Goal: Information Seeking & Learning: Learn about a topic

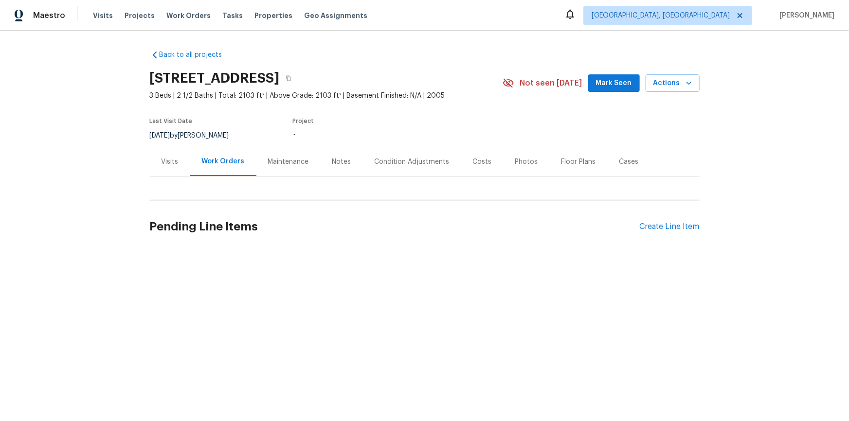
click at [162, 149] on div "Visits" at bounding box center [170, 161] width 40 height 29
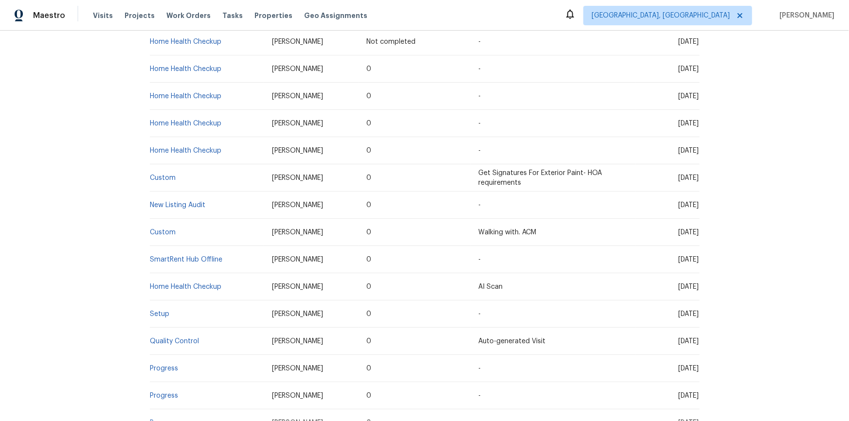
scroll to position [354, 0]
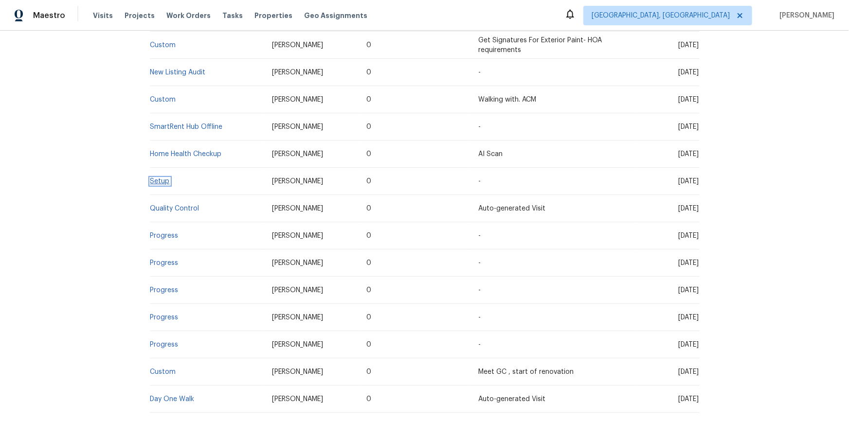
drag, startPoint x: 156, startPoint y: 185, endPoint x: 158, endPoint y: 180, distance: 5.7
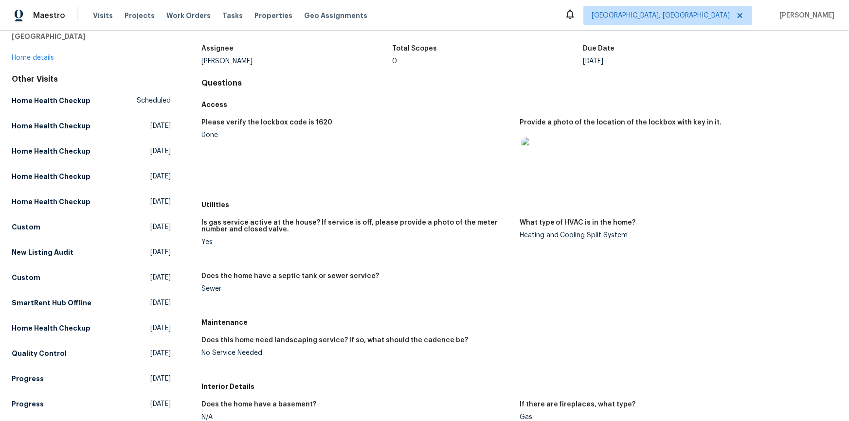
scroll to position [132, 0]
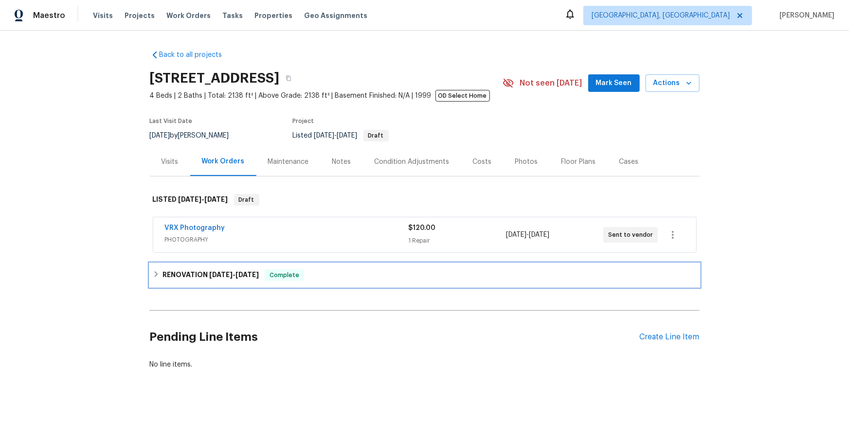
click at [167, 279] on h6 "RENOVATION 8/19/25 - 10/6/25" at bounding box center [211, 276] width 96 height 12
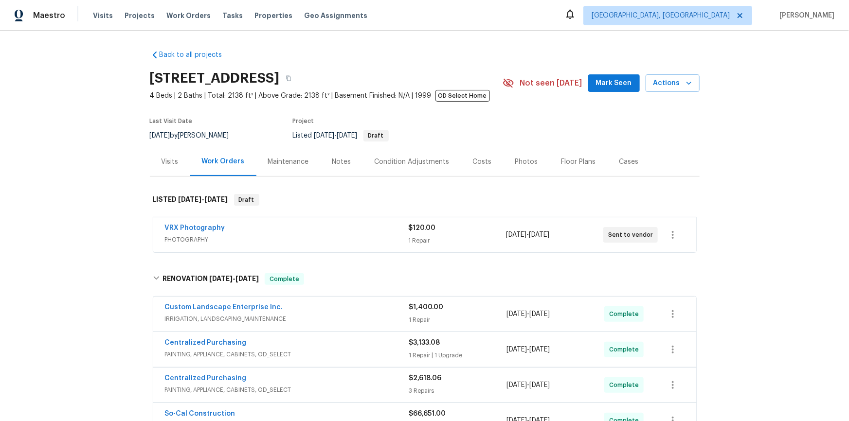
click at [47, 230] on div "Back to all projects 4107 Forest Highlands Cir, Corona, CA 92883 4 Beds | 2 Bat…" at bounding box center [424, 226] width 849 height 391
click at [152, 138] on span "10/8/2025" at bounding box center [160, 135] width 20 height 7
click at [135, 140] on div "Back to all projects 4107 Forest Highlands Cir, Corona, CA 92883 4 Beds | 2 Bat…" at bounding box center [424, 226] width 849 height 391
click at [121, 179] on div "Back to all projects 4107 Forest Highlands Cir, Corona, CA 92883 4 Beds | 2 Bat…" at bounding box center [424, 226] width 849 height 391
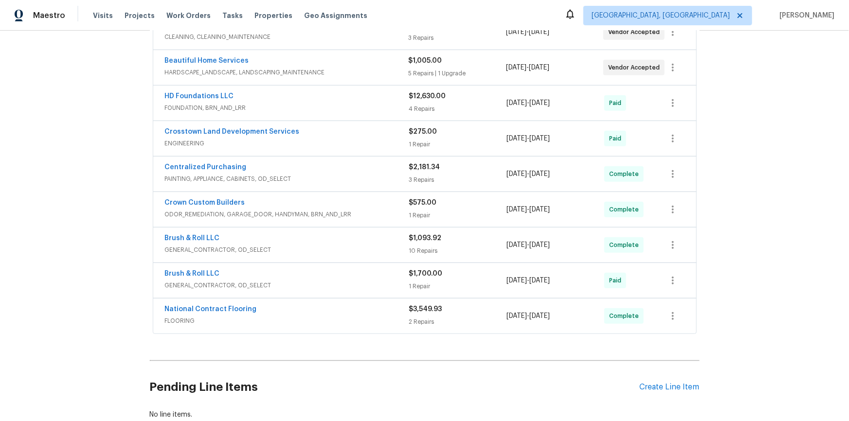
scroll to position [44, 0]
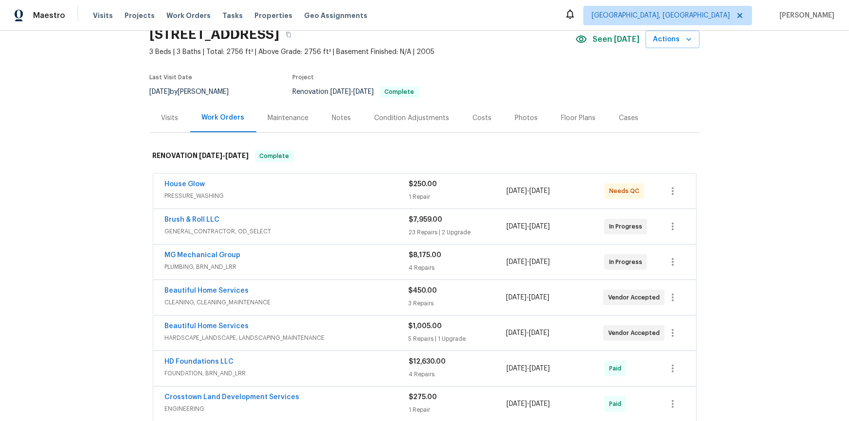
click at [86, 151] on div "Back to all projects 541 Triple Crown, Schertz, TX 78108 3 Beds | 3 Baths | Tot…" at bounding box center [424, 226] width 849 height 391
click at [86, 186] on div "Back to all projects 541 Triple Crown, Schertz, TX 78108 3 Beds | 3 Baths | Tot…" at bounding box center [424, 226] width 849 height 391
click at [115, 190] on div "Back to all projects 541 Triple Crown, Schertz, TX 78108 3 Beds | 3 Baths | Tot…" at bounding box center [424, 226] width 849 height 391
click at [100, 144] on div "Back to all projects 541 Triple Crown, Schertz, TX 78108 3 Beds | 3 Baths | Tot…" at bounding box center [424, 226] width 849 height 391
click at [102, 221] on div "Back to all projects 541 Triple Crown, Schertz, TX 78108 3 Beds | 3 Baths | Tot…" at bounding box center [424, 226] width 849 height 391
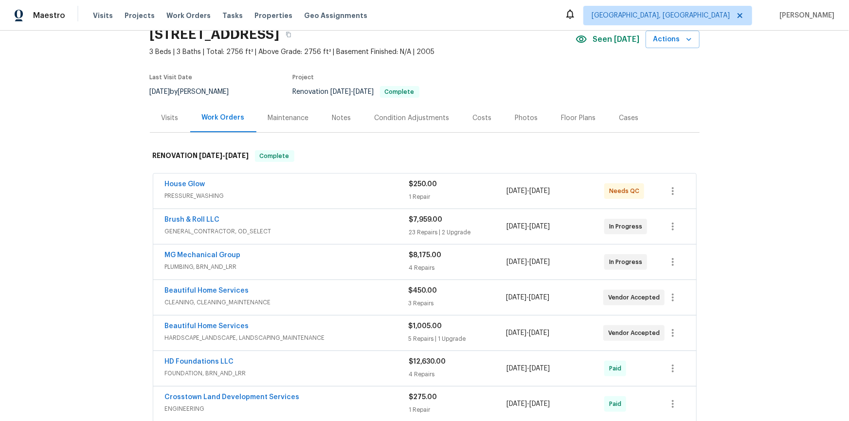
click at [102, 241] on div "Back to all projects 541 Triple Crown, Schertz, TX 78108 3 Beds | 3 Baths | Tot…" at bounding box center [424, 226] width 849 height 391
click at [117, 208] on div "Back to all projects 541 Triple Crown, Schertz, TX 78108 3 Beds | 3 Baths | Tot…" at bounding box center [424, 226] width 849 height 391
click at [131, 98] on div "Back to all projects 541 Triple Crown, Schertz, TX 78108 3 Beds | 3 Baths | Tot…" at bounding box center [424, 226] width 849 height 391
click at [101, 172] on div "Back to all projects 541 Triple Crown, Schertz, TX 78108 3 Beds | 3 Baths | Tot…" at bounding box center [424, 226] width 849 height 391
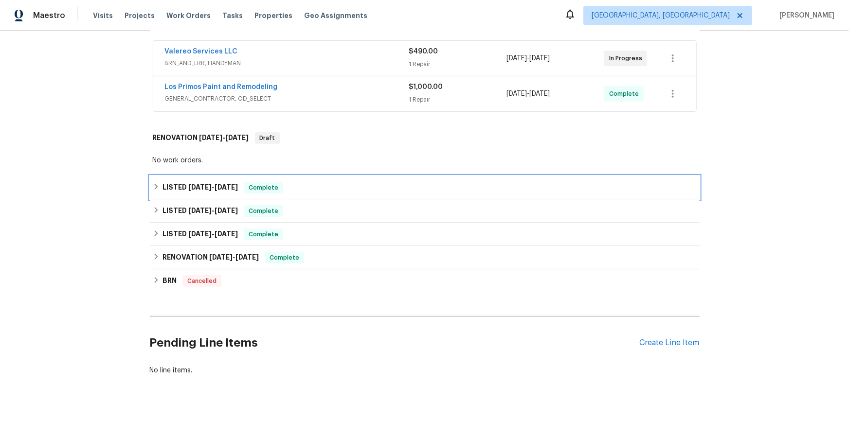
click at [154, 191] on div "LISTED 7/29/25 - 8/4/25 Complete" at bounding box center [425, 188] width 544 height 12
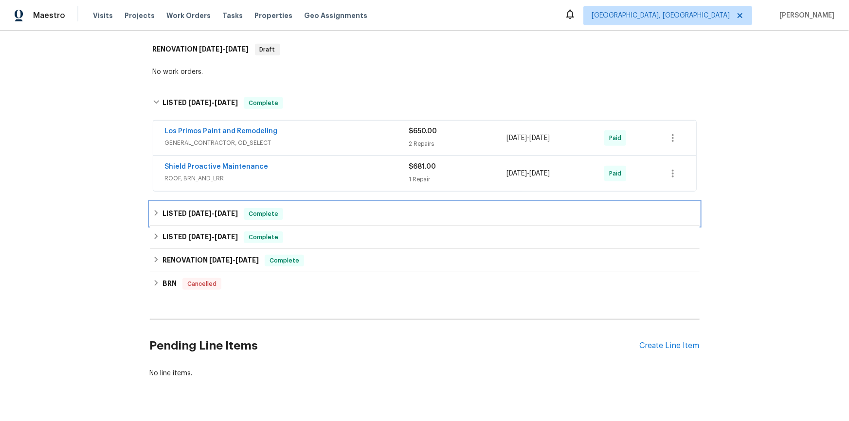
click at [159, 205] on div "LISTED 7/8/25 - 7/15/25 Complete" at bounding box center [425, 213] width 550 height 23
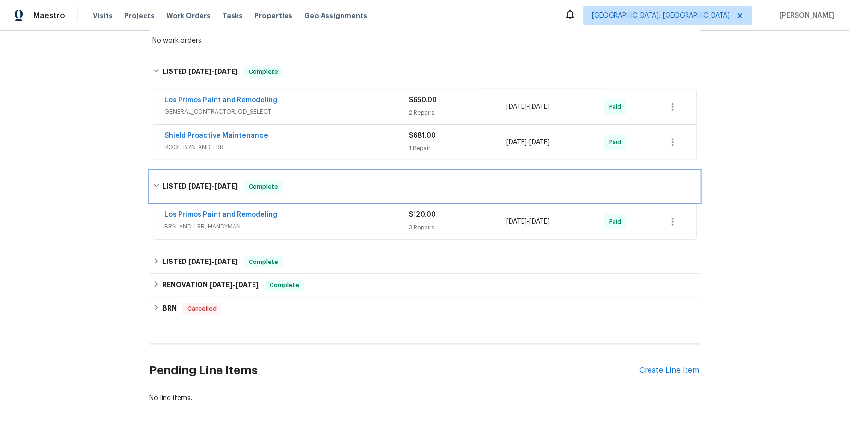
scroll to position [350, 0]
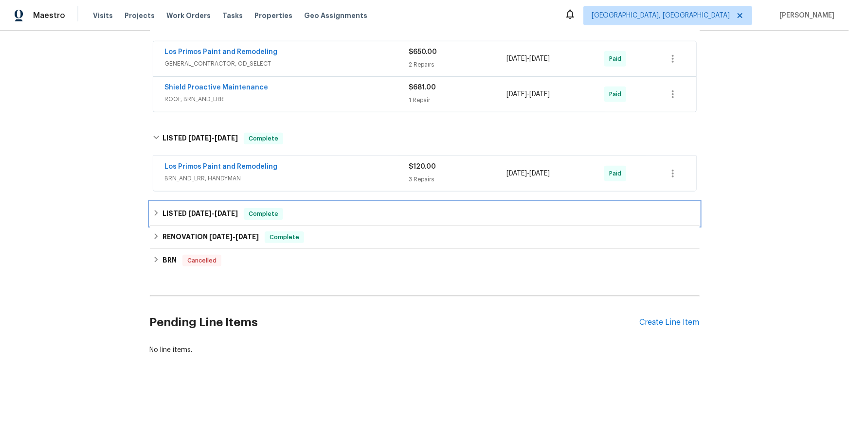
click at [173, 209] on h6 "LISTED 1/20/25 - 4/28/25" at bounding box center [200, 214] width 75 height 12
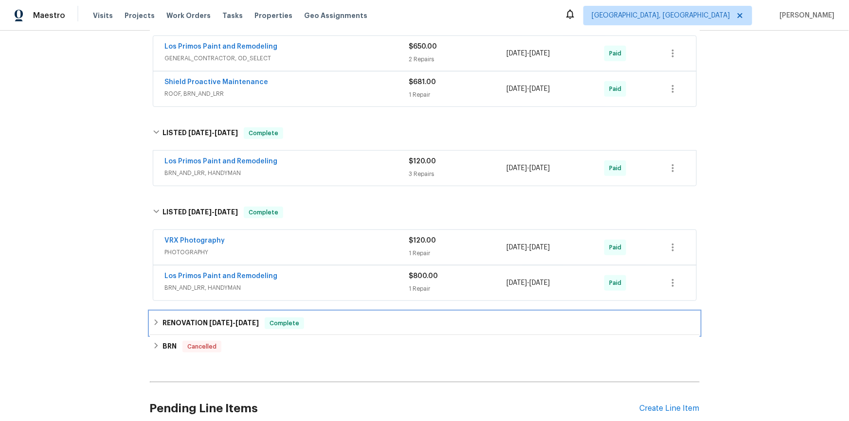
click at [168, 328] on div "RENOVATION 10/30/24 - 10/31/24 Complete" at bounding box center [425, 323] width 550 height 23
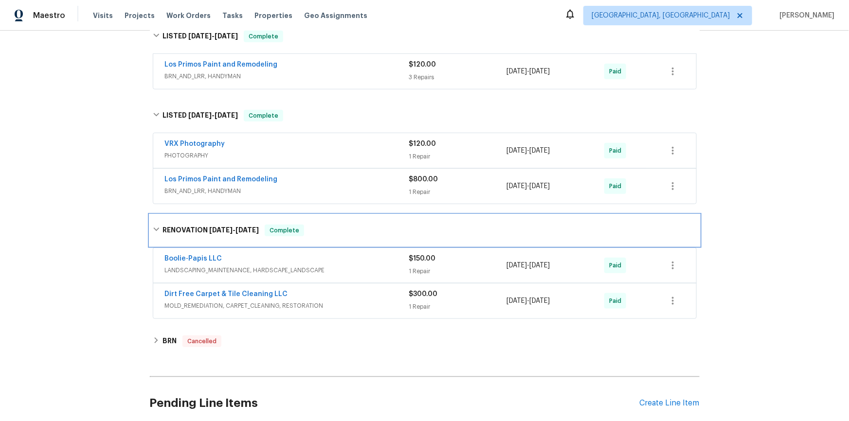
scroll to position [532, 0]
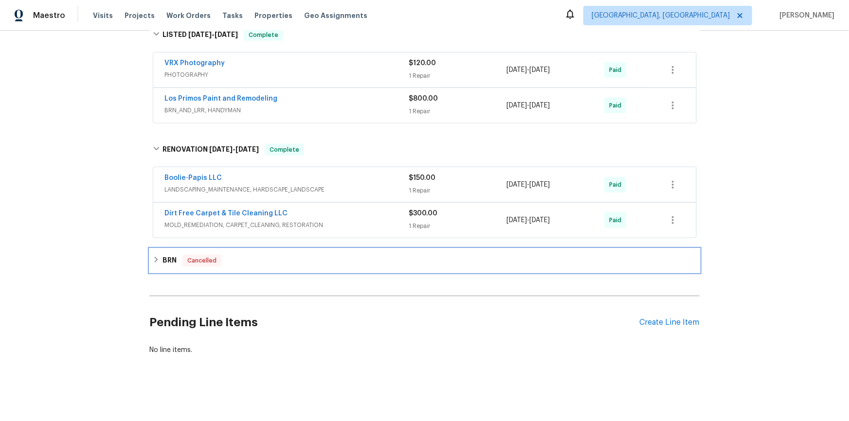
click at [166, 255] on h6 "BRN" at bounding box center [170, 261] width 14 height 12
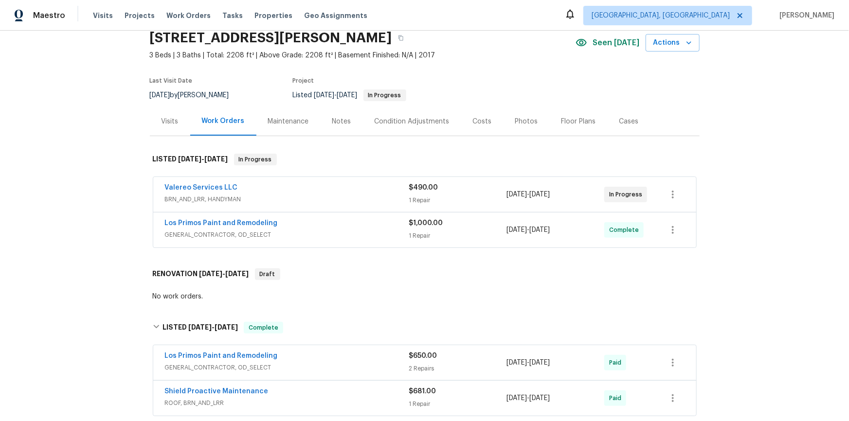
scroll to position [0, 0]
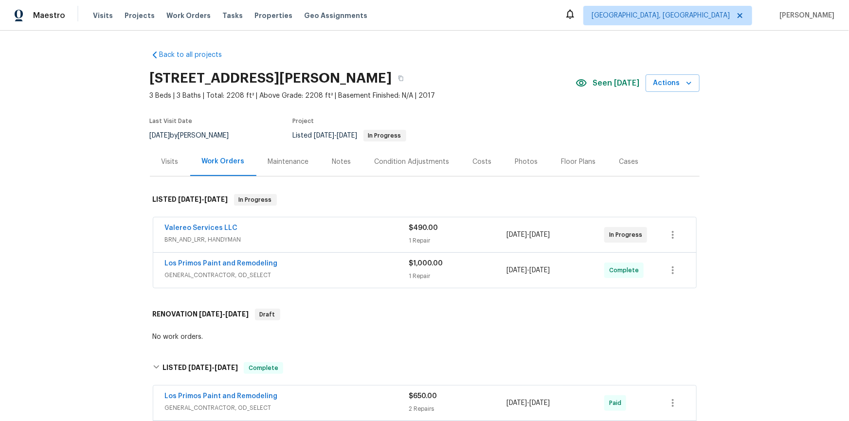
click at [90, 156] on div "Back to all projects 3831 Harry Wurzbach Rd Bldg 16, San Antonio, TX 78209 3 Be…" at bounding box center [424, 226] width 849 height 391
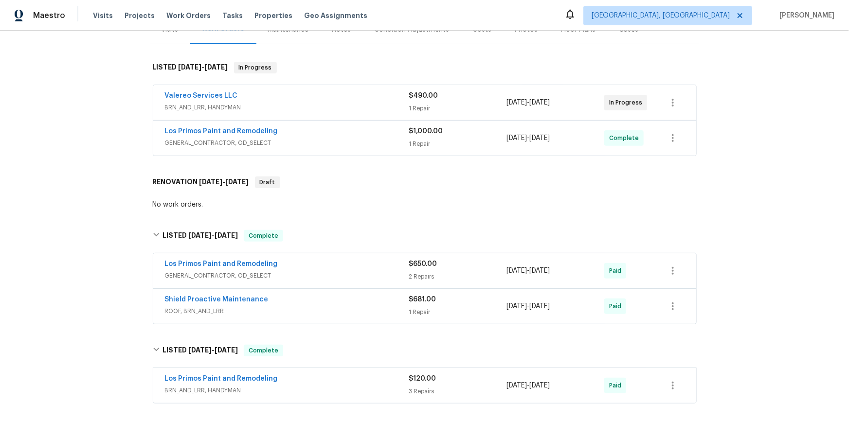
scroll to position [119, 0]
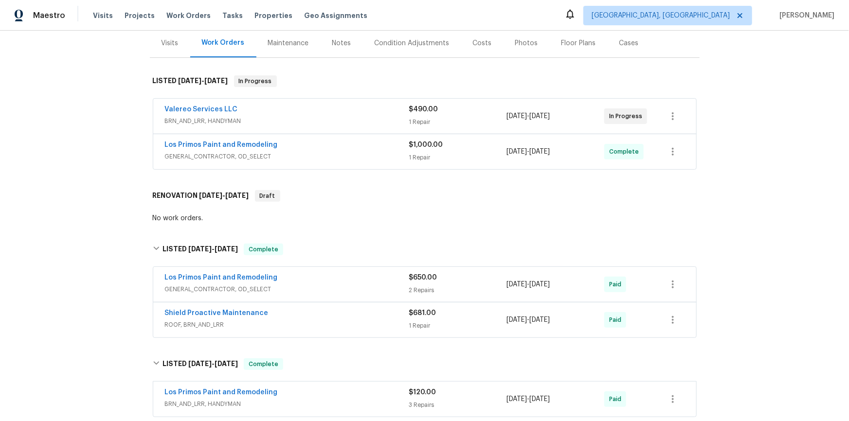
click at [88, 172] on div "Back to all projects 3831 Harry Wurzbach Rd Bldg 16, San Antonio, TX 78209 3 Be…" at bounding box center [424, 226] width 849 height 391
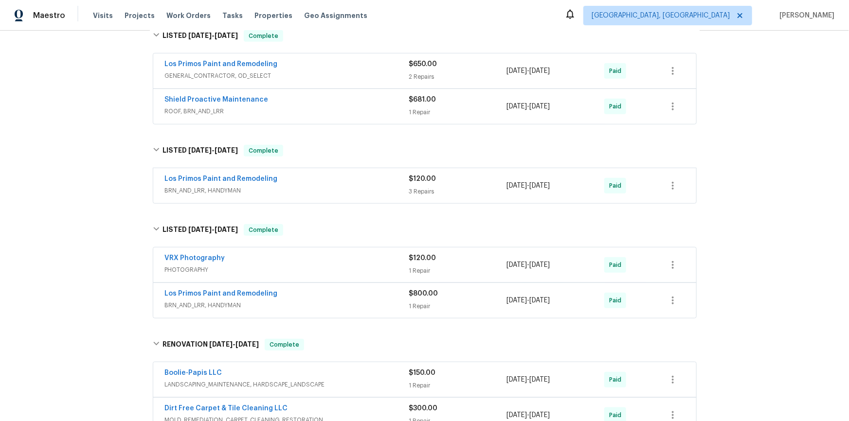
scroll to position [207, 0]
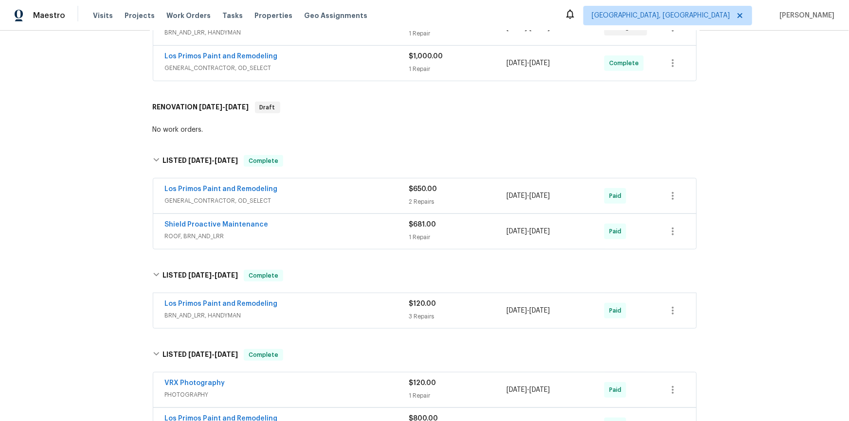
click at [123, 182] on div "Back to all projects 3831 Harry Wurzbach Rd Bldg 16, San Antonio, TX 78209 3 Be…" at bounding box center [424, 226] width 849 height 391
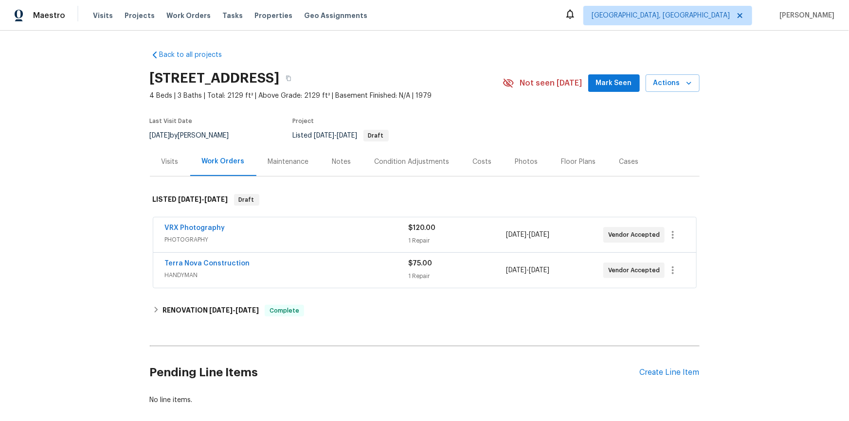
click at [178, 163] on div "Visits" at bounding box center [170, 161] width 40 height 29
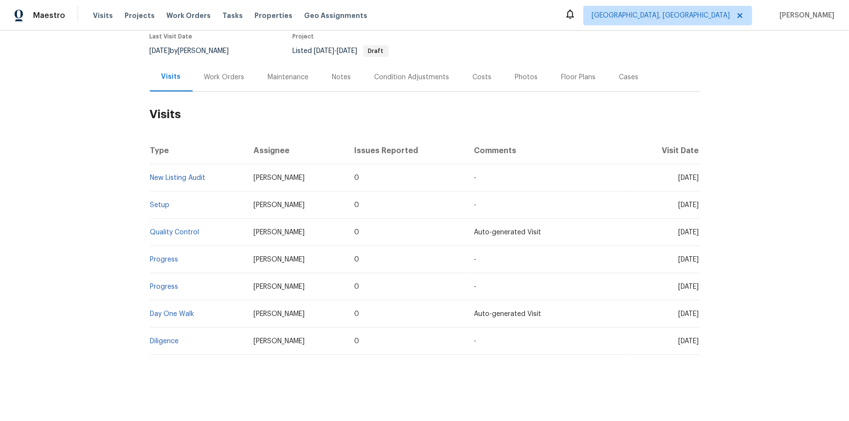
scroll to position [91, 0]
click at [213, 73] on div "Work Orders" at bounding box center [224, 78] width 40 height 10
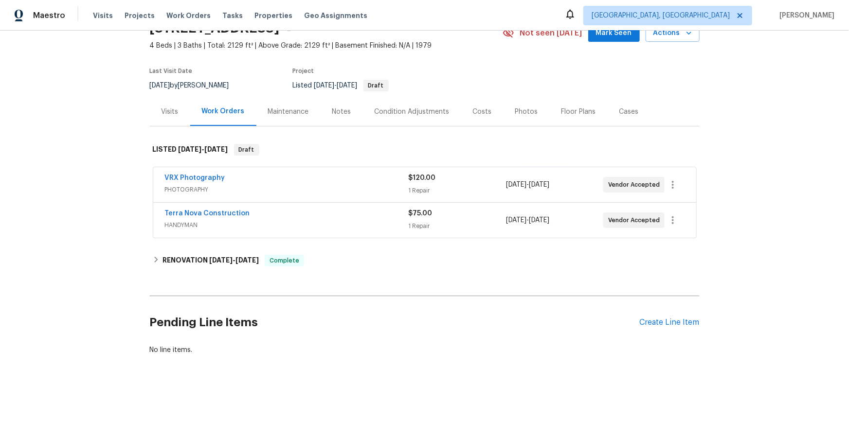
scroll to position [56, 0]
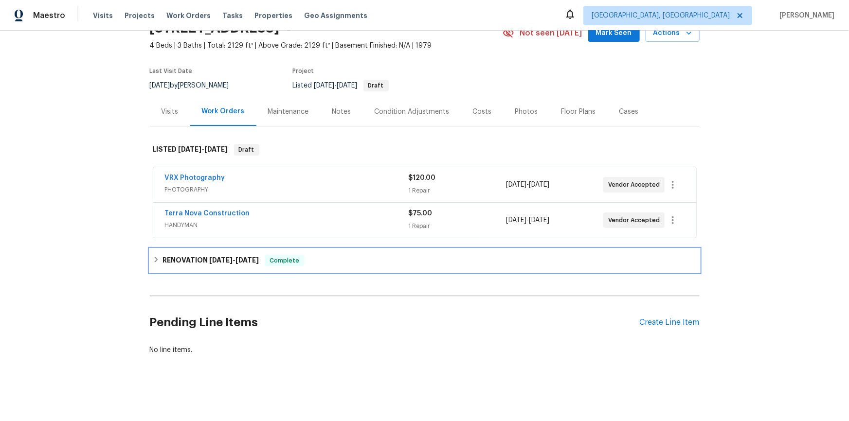
drag, startPoint x: 160, startPoint y: 266, endPoint x: 155, endPoint y: 260, distance: 7.9
click at [159, 263] on div "RENOVATION 9/16/25 - 10/3/25 Complete" at bounding box center [425, 260] width 550 height 23
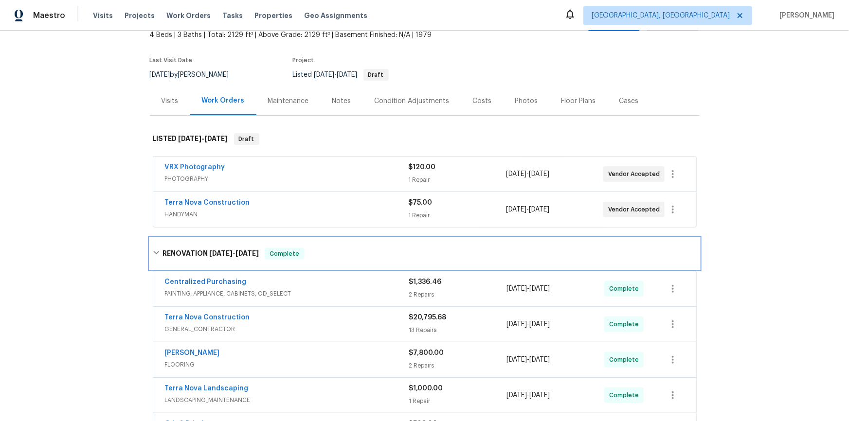
scroll to position [0, 0]
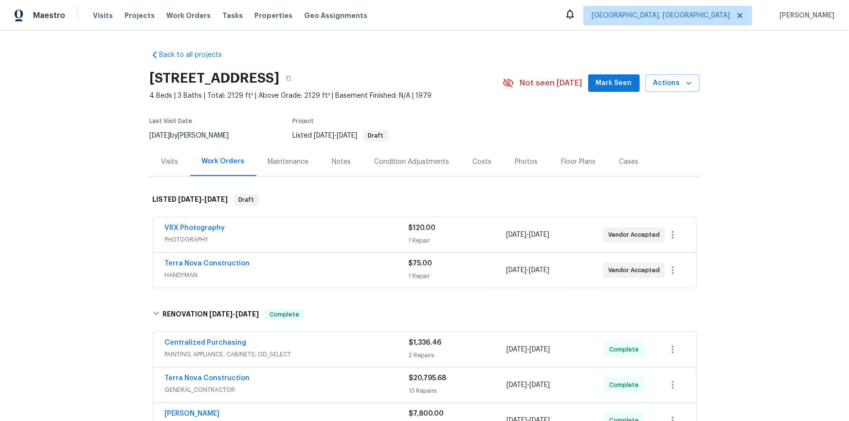
click at [100, 179] on div "Back to all projects 5989 Chaumont Dr, San Diego, CA 92114 4 Beds | 3 Baths | T…" at bounding box center [424, 226] width 849 height 391
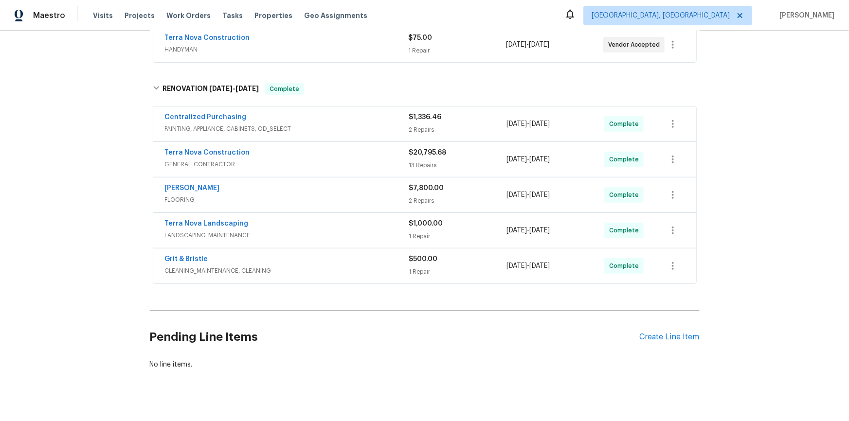
click at [96, 103] on div "Back to all projects 5989 Chaumont Dr, San Diego, CA 92114 4 Beds | 3 Baths | T…" at bounding box center [424, 226] width 849 height 391
click at [109, 128] on div "Back to all projects 5989 Chaumont Dr, San Diego, CA 92114 4 Beds | 3 Baths | T…" at bounding box center [424, 226] width 849 height 391
click at [97, 146] on div "Back to all projects 5989 Chaumont Dr, San Diego, CA 92114 4 Beds | 3 Baths | T…" at bounding box center [424, 226] width 849 height 391
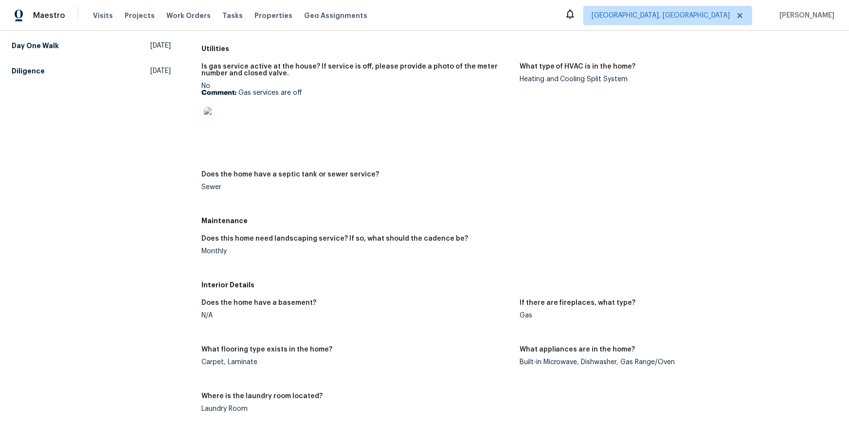
scroll to position [221, 0]
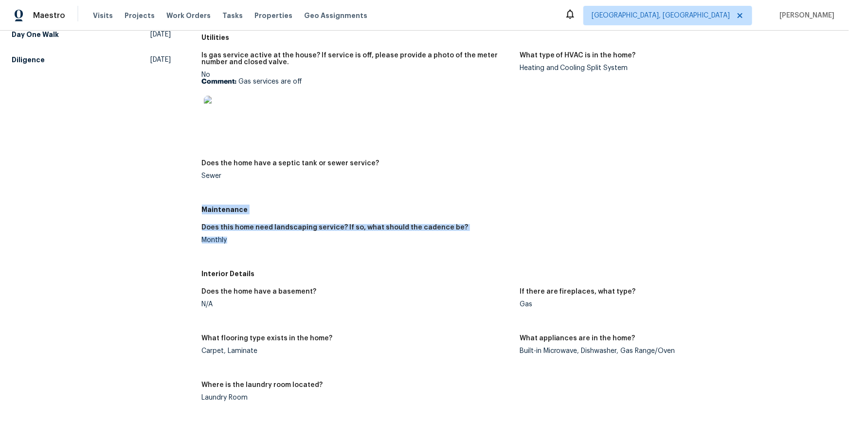
drag, startPoint x: 200, startPoint y: 212, endPoint x: 234, endPoint y: 241, distance: 44.9
click at [234, 241] on div "Maintenance Does this home need landscaping service? If so, what should the cad…" at bounding box center [520, 233] width 636 height 64
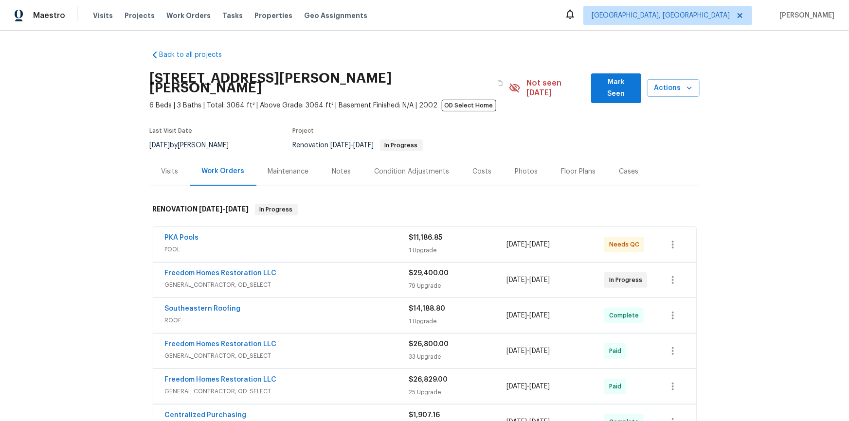
click at [104, 172] on div "Back to all projects 19331 Sandy Springs Cir, Lutz, FL 33558 6 Beds | 3 Baths |…" at bounding box center [424, 226] width 849 height 391
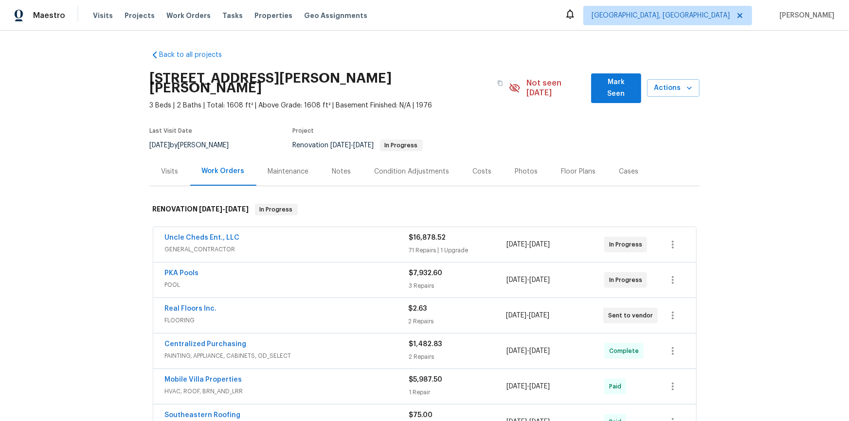
click at [114, 194] on div "Back to all projects [STREET_ADDRESS][PERSON_NAME] 3 Beds | 2 Baths | Total: 16…" at bounding box center [424, 226] width 849 height 391
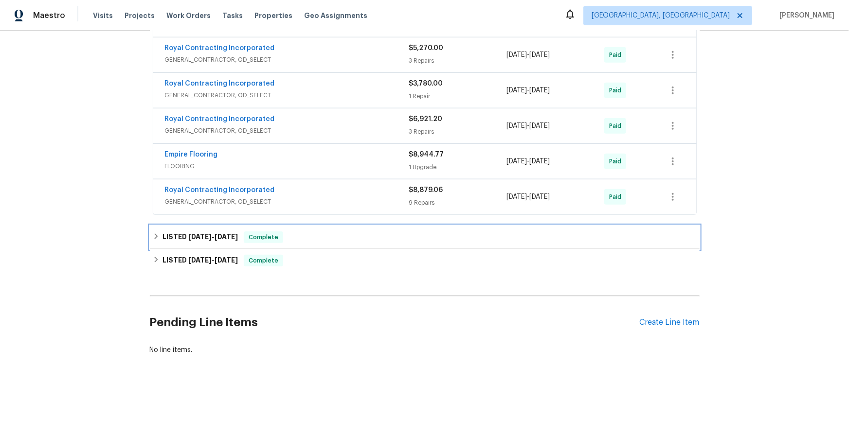
click at [162, 239] on div "LISTED 9/14/25 - 9/18/25 Complete" at bounding box center [425, 237] width 550 height 23
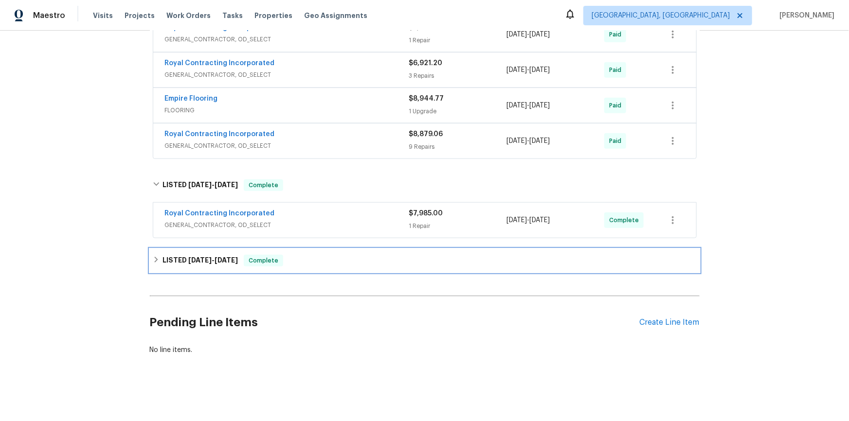
drag, startPoint x: 160, startPoint y: 255, endPoint x: 152, endPoint y: 297, distance: 42.1
click at [163, 256] on h6 "LISTED 8/21/25 - 8/22/25" at bounding box center [200, 261] width 75 height 12
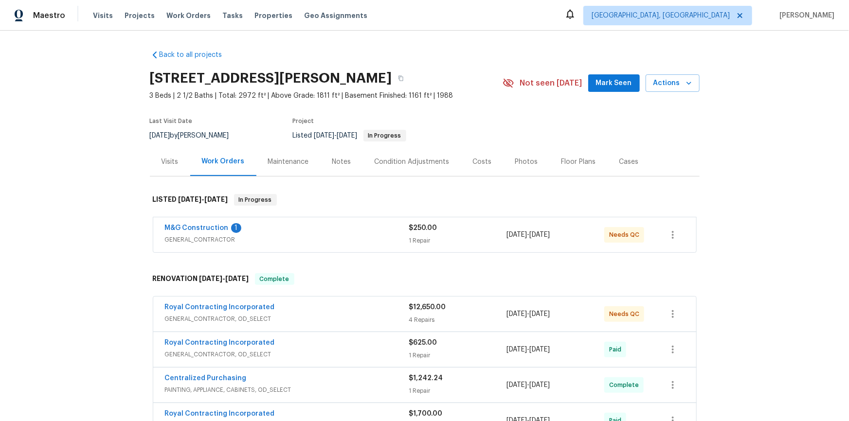
click at [74, 166] on div "Back to all projects 2301 Gore Dr, Haymarket, VA 20169 3 Beds | 2 1/2 Baths | T…" at bounding box center [424, 226] width 849 height 391
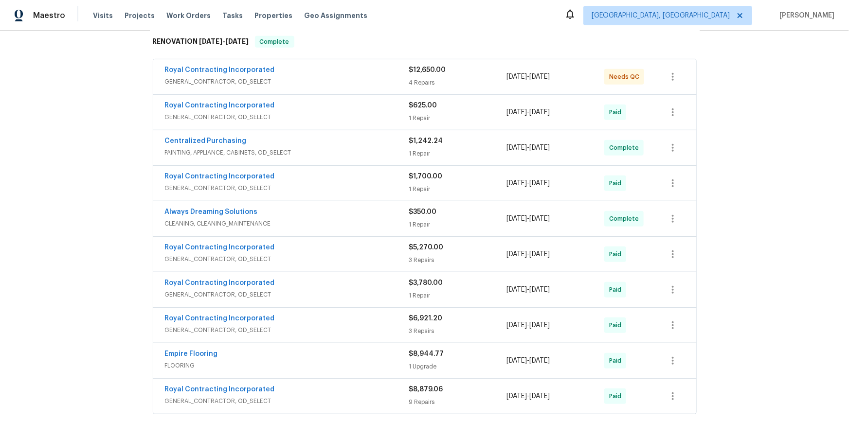
click at [133, 164] on div "Back to all projects 2301 Gore Dr, Haymarket, VA 20169 3 Beds | 2 1/2 Baths | T…" at bounding box center [424, 226] width 849 height 391
click at [68, 170] on div "Back to all projects 2301 Gore Dr, Haymarket, VA 20169 3 Beds | 2 1/2 Baths | T…" at bounding box center [424, 226] width 849 height 391
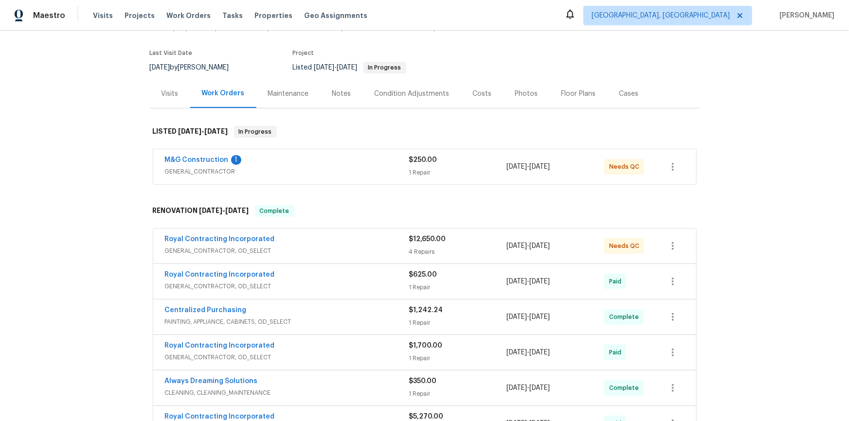
scroll to position [60, 0]
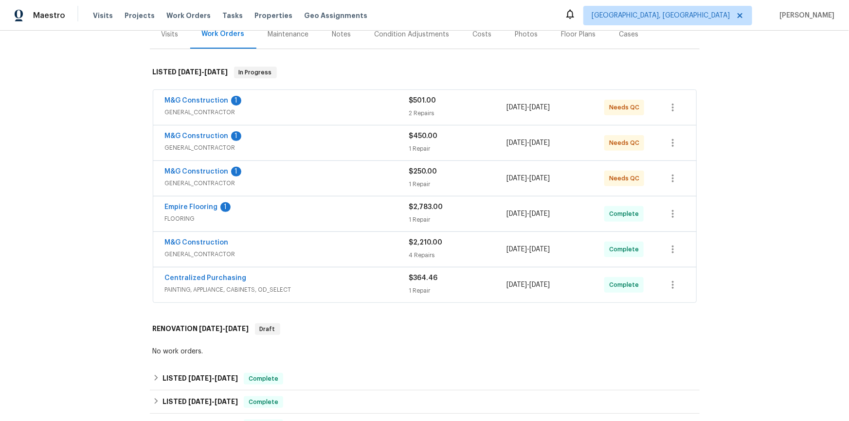
scroll to position [177, 0]
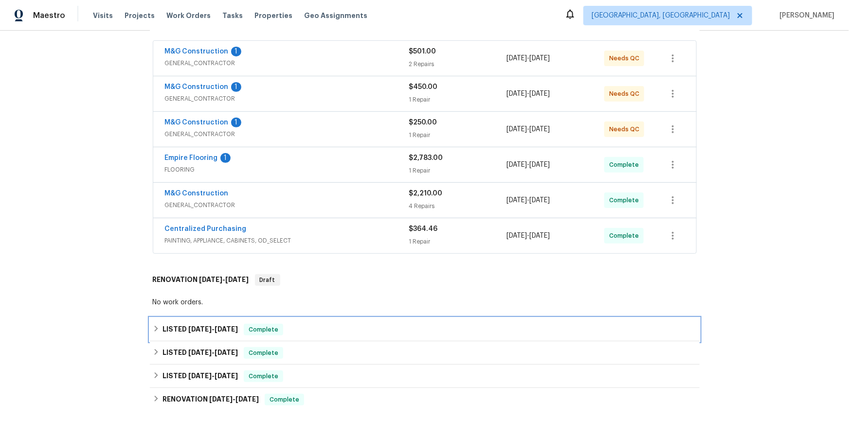
click at [155, 321] on div "LISTED [DATE] - [DATE] Complete" at bounding box center [425, 329] width 550 height 23
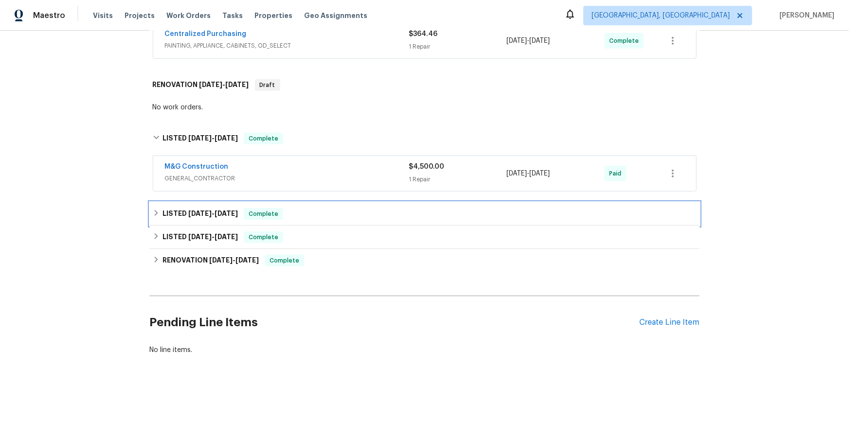
click at [155, 213] on div "LISTED [DATE] - [DATE] Complete" at bounding box center [425, 214] width 544 height 12
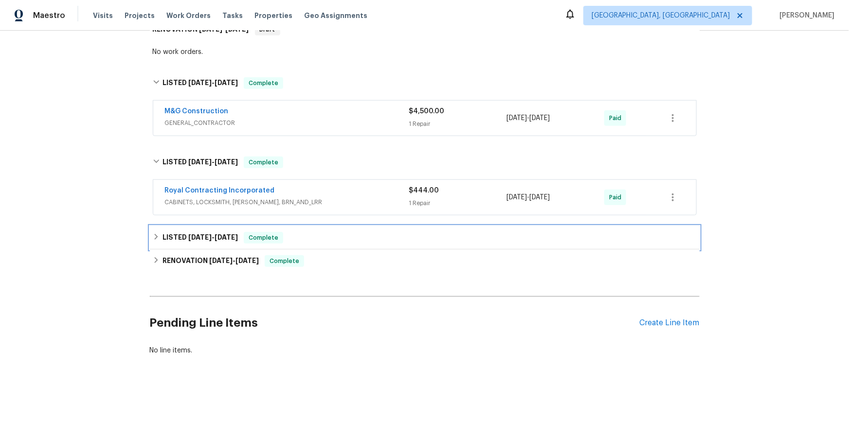
click at [156, 228] on div "LISTED [DATE] - [DATE] Complete" at bounding box center [425, 237] width 550 height 23
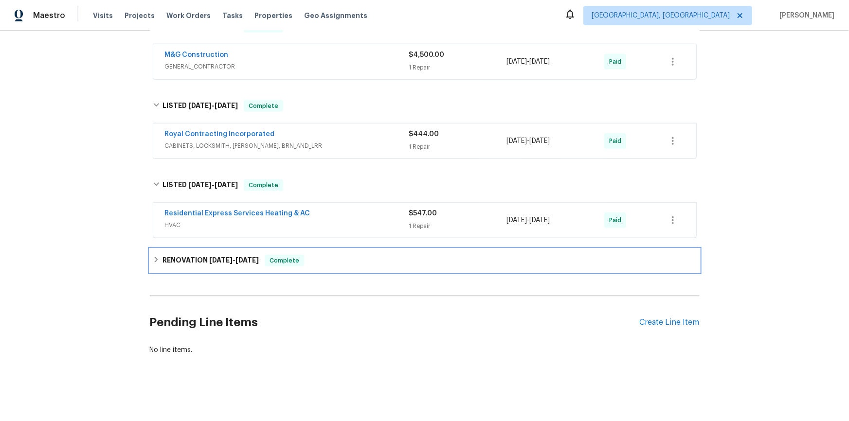
drag, startPoint x: 157, startPoint y: 258, endPoint x: 137, endPoint y: 274, distance: 25.7
click at [157, 259] on div "RENOVATION 12/19/24 - 12/26/24 Complete" at bounding box center [425, 261] width 544 height 12
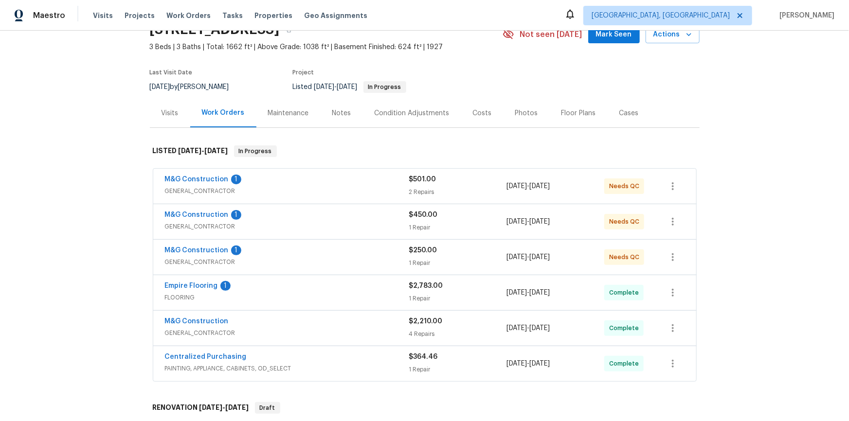
scroll to position [0, 0]
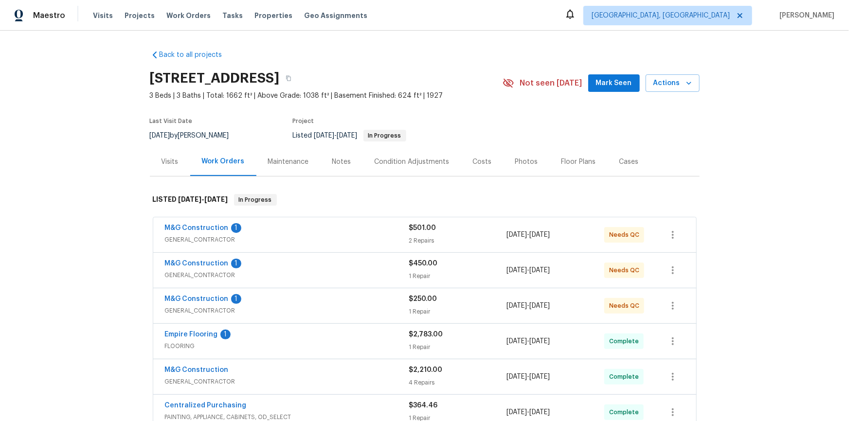
click at [114, 173] on div "Back to all projects 3722 Shepherd St, Brentwood, MD 20722 3 Beds | 3 Baths | T…" at bounding box center [424, 226] width 849 height 391
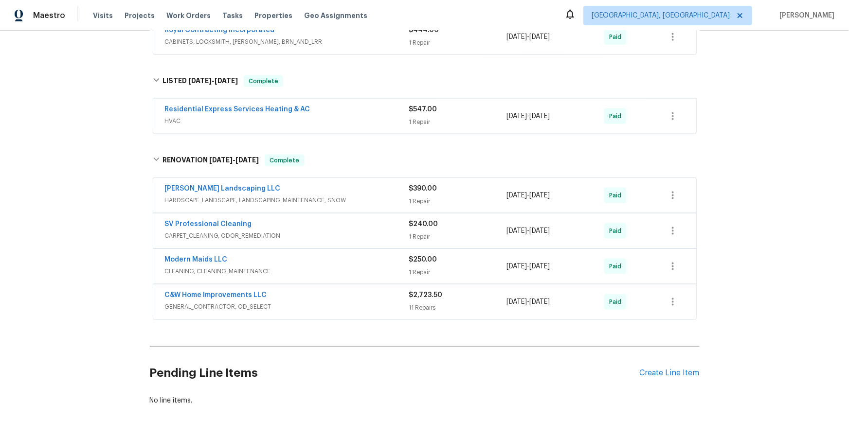
click at [107, 136] on div "Back to all projects 3722 Shepherd St, Brentwood, MD 20722 3 Beds | 3 Baths | T…" at bounding box center [424, 226] width 849 height 391
click at [90, 163] on div "Back to all projects 3722 Shepherd St, Brentwood, MD 20722 3 Beds | 3 Baths | T…" at bounding box center [424, 226] width 849 height 391
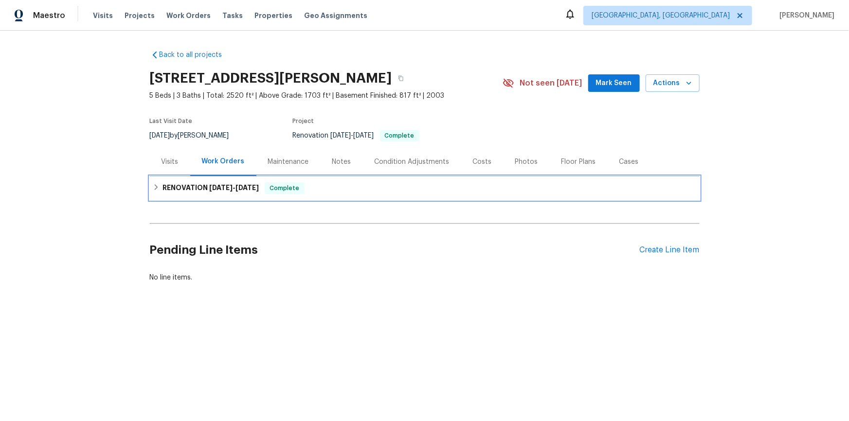
click at [165, 190] on h6 "RENOVATION 9/15/25 - 9/29/25" at bounding box center [211, 188] width 96 height 12
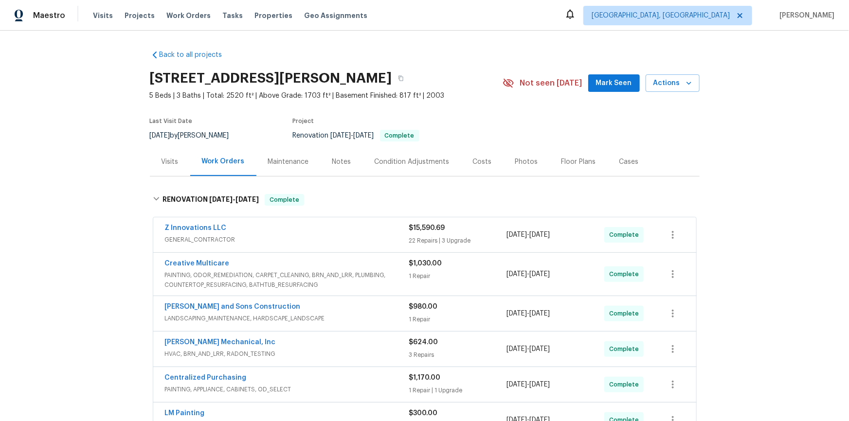
click at [96, 206] on div "Back to all projects 3636 Perry Pt, Austell, GA 30106 5 Beds | 3 Baths | Total:…" at bounding box center [424, 226] width 849 height 391
click at [84, 270] on div "Back to all projects 3636 Perry Pt, Austell, GA 30106 5 Beds | 3 Baths | Total:…" at bounding box center [424, 226] width 849 height 391
click at [100, 195] on div "Back to all projects 3636 Perry Pt, Austell, GA 30106 5 Beds | 3 Baths | Total:…" at bounding box center [424, 226] width 849 height 391
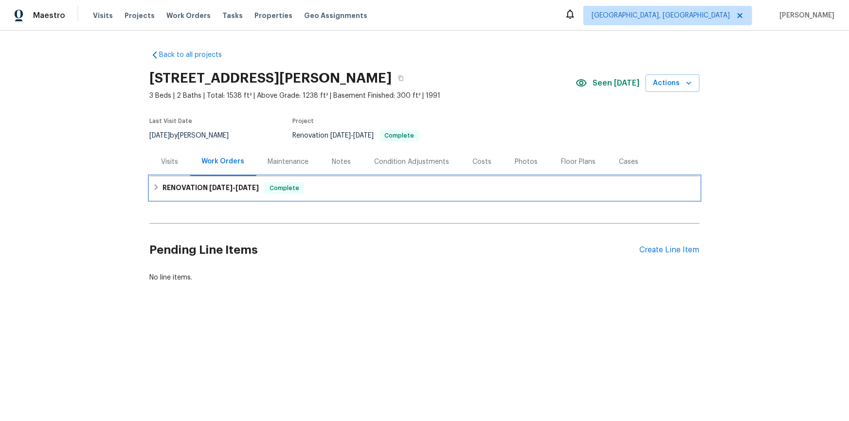
drag, startPoint x: 156, startPoint y: 187, endPoint x: 156, endPoint y: 195, distance: 7.3
click at [156, 188] on icon at bounding box center [156, 187] width 7 height 7
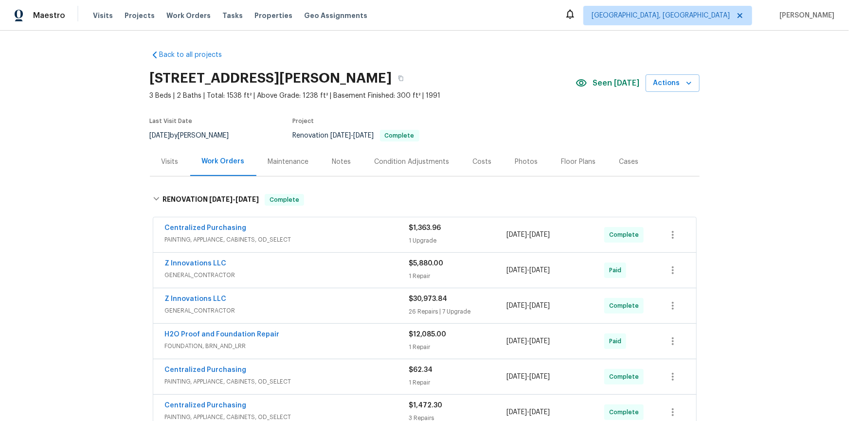
click at [95, 167] on div "Back to all projects [STREET_ADDRESS][PERSON_NAME] 3 Beds | 2 Baths | Total: 15…" at bounding box center [424, 226] width 849 height 391
click at [97, 141] on div "Back to all projects [STREET_ADDRESS][PERSON_NAME] 3 Beds | 2 Baths | Total: 15…" at bounding box center [424, 226] width 849 height 391
click at [103, 143] on div "Back to all projects [STREET_ADDRESS][PERSON_NAME] 3 Beds | 2 Baths | Total: 15…" at bounding box center [424, 226] width 849 height 391
click at [117, 155] on div "Back to all projects [STREET_ADDRESS][PERSON_NAME] 3 Beds | 2 Baths | Total: 15…" at bounding box center [424, 226] width 849 height 391
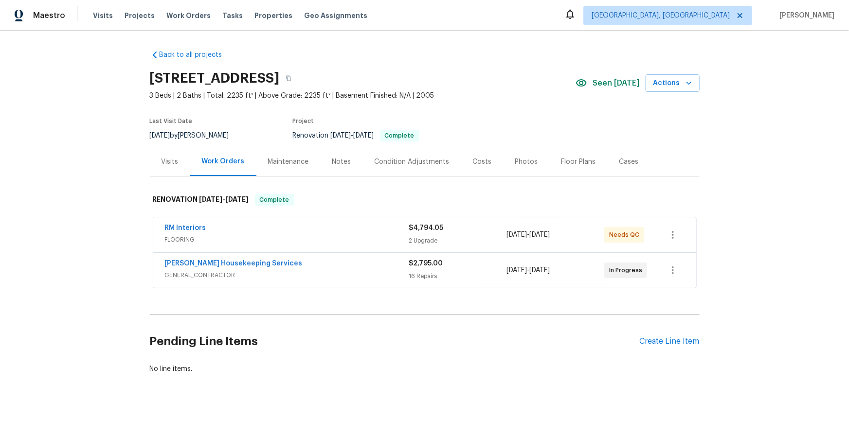
click at [96, 213] on div "Back to all projects 1517 Silver Oak Trl, Cedar Park, TX 78613 3 Beds | 2 Baths…" at bounding box center [424, 226] width 849 height 391
click at [109, 201] on div "Back to all projects 1517 Silver Oak Trl, Cedar Park, TX 78613 3 Beds | 2 Baths…" at bounding box center [424, 226] width 849 height 391
click at [71, 230] on div "Back to all projects 1517 Silver Oak Trl, Cedar Park, TX 78613 3 Beds | 2 Baths…" at bounding box center [424, 226] width 849 height 391
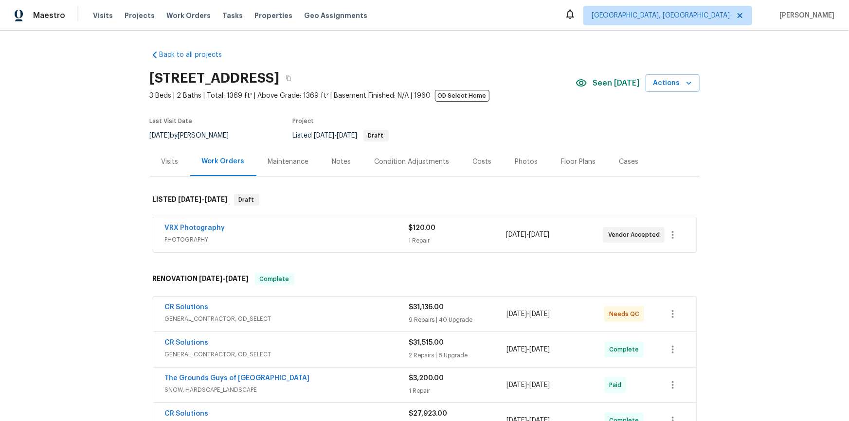
click at [107, 208] on div "Back to all projects [STREET_ADDRESS] 3 Beds | 2 Baths | Total: 1369 ft² | Abov…" at bounding box center [424, 226] width 849 height 391
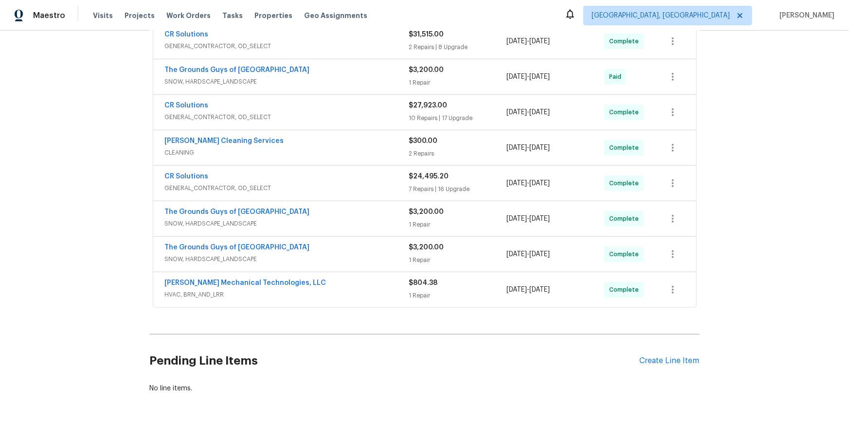
click at [103, 190] on div "Back to all projects 3249 Harrow Pl, Charlotte, NC 28205 3 Beds | 2 Baths | Tot…" at bounding box center [424, 226] width 849 height 391
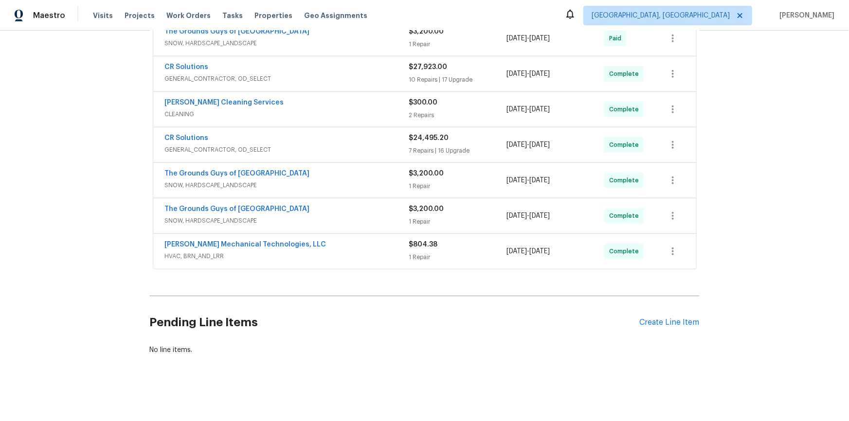
scroll to position [87, 0]
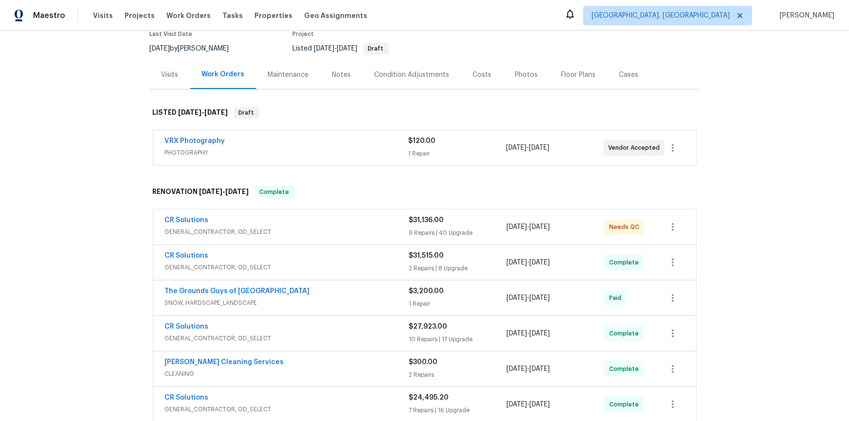
click at [83, 164] on div "Back to all projects 3249 Harrow Pl, Charlotte, NC 28205 3 Beds | 2 Baths | Tot…" at bounding box center [424, 226] width 849 height 391
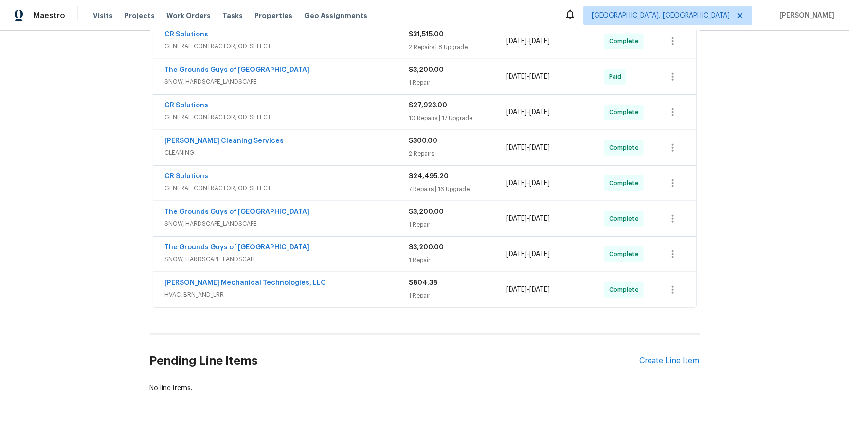
click at [118, 160] on div "Back to all projects 3249 Harrow Pl, Charlotte, NC 28205 3 Beds | 2 Baths | Tot…" at bounding box center [424, 226] width 849 height 391
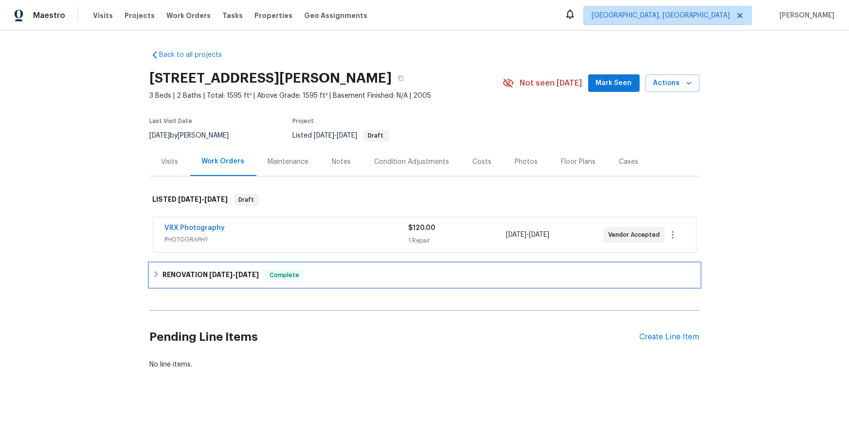
click at [161, 282] on div "RENOVATION [DATE] - [DATE] Complete" at bounding box center [425, 275] width 550 height 23
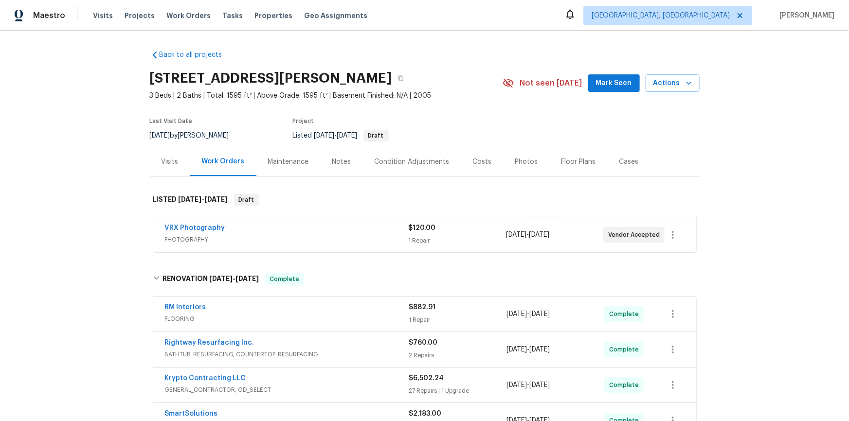
click at [94, 204] on div "Back to all projects 2007 Forget Me Not Ln, [PERSON_NAME], [GEOGRAPHIC_DATA] 28…" at bounding box center [424, 226] width 849 height 391
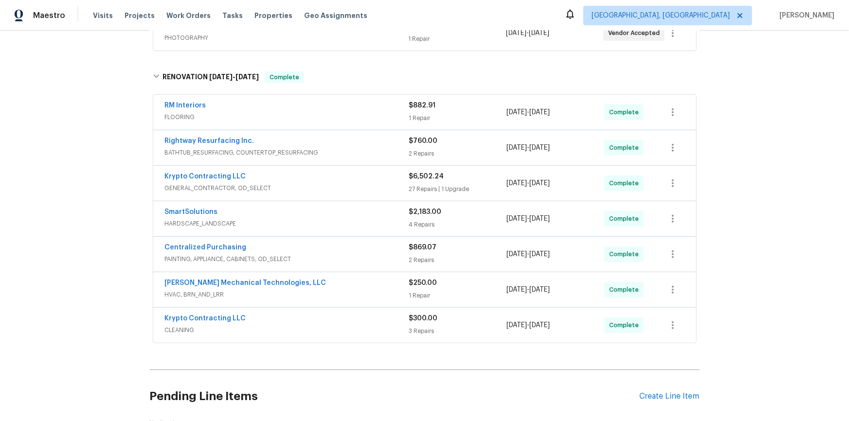
click at [128, 130] on div "Back to all projects 2007 Forget Me Not Ln, Wingate, NC 28174 3 Beds | 2 Baths …" at bounding box center [424, 226] width 849 height 391
click at [99, 172] on div "Back to all projects 2007 Forget Me Not Ln, Wingate, NC 28174 3 Beds | 2 Baths …" at bounding box center [424, 226] width 849 height 391
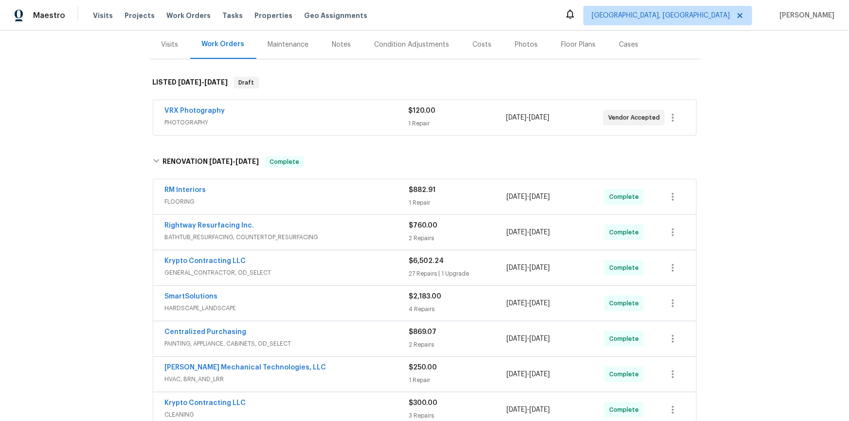
scroll to position [0, 0]
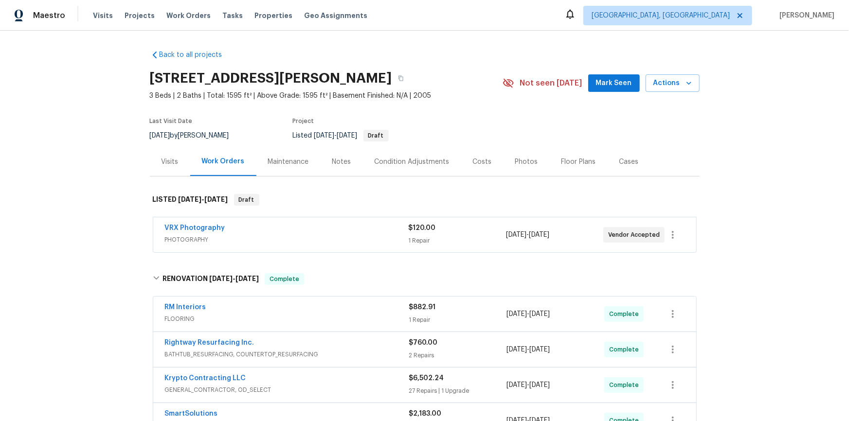
click at [88, 219] on div "Back to all projects 2007 Forget Me Not Ln, Wingate, NC 28174 3 Beds | 2 Baths …" at bounding box center [424, 226] width 849 height 391
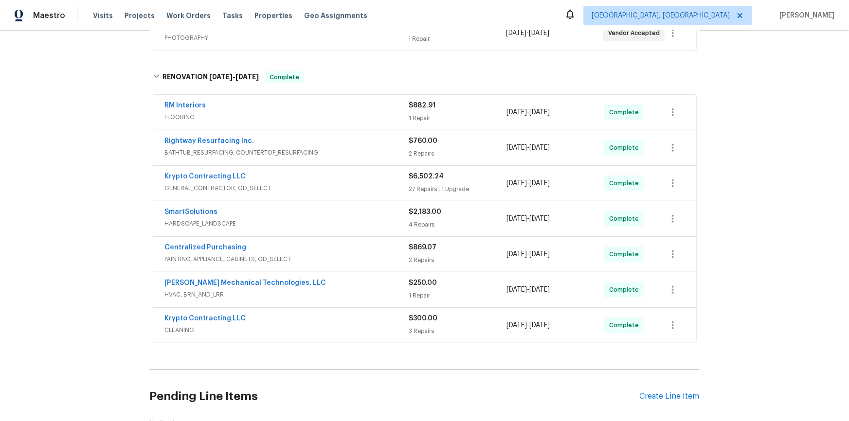
click at [84, 172] on div "Back to all projects 2007 Forget Me Not Ln, Wingate, NC 28174 3 Beds | 2 Baths …" at bounding box center [424, 226] width 849 height 391
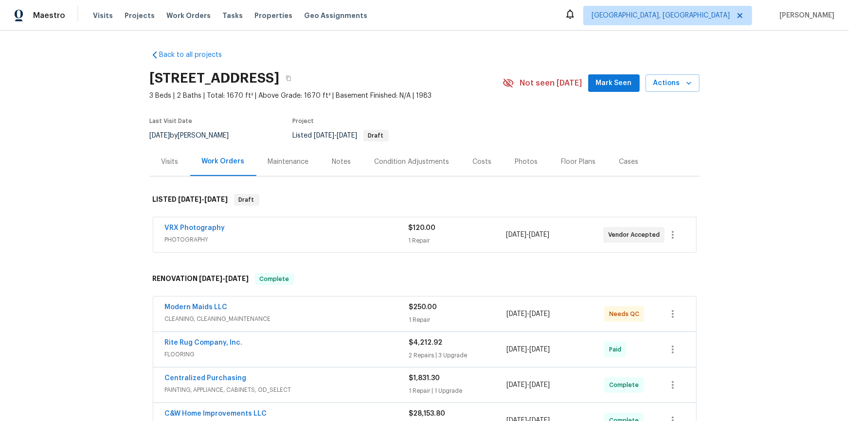
click at [89, 200] on div "Back to all projects 2337 Vale Ct, Waldorf, MD 20602 3 Beds | 2 Baths | Total: …" at bounding box center [424, 226] width 849 height 391
click at [78, 171] on div "Back to all projects 2337 Vale Ct, Waldorf, MD 20602 3 Beds | 2 Baths | Total: …" at bounding box center [424, 226] width 849 height 391
click at [107, 235] on div "Back to all projects 2337 Vale Ct, Waldorf, MD 20602 3 Beds | 2 Baths | Total: …" at bounding box center [424, 226] width 849 height 391
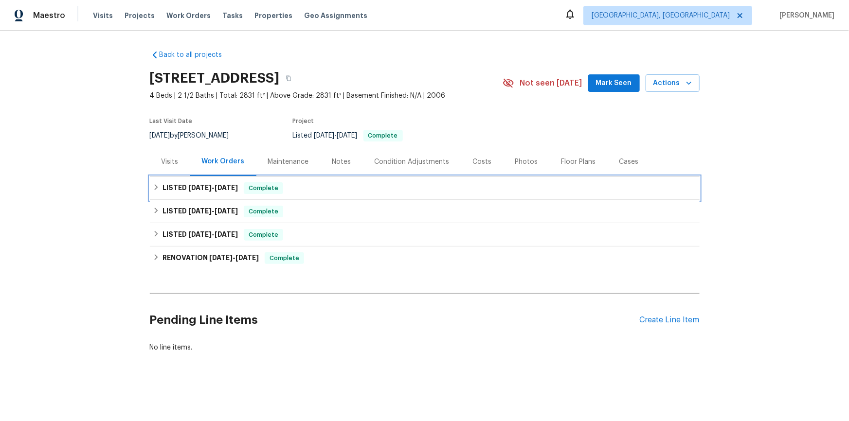
drag, startPoint x: 159, startPoint y: 186, endPoint x: 160, endPoint y: 203, distance: 17.6
click at [159, 187] on div "LISTED 9/4/25 - 9/12/25 Complete" at bounding box center [425, 188] width 544 height 12
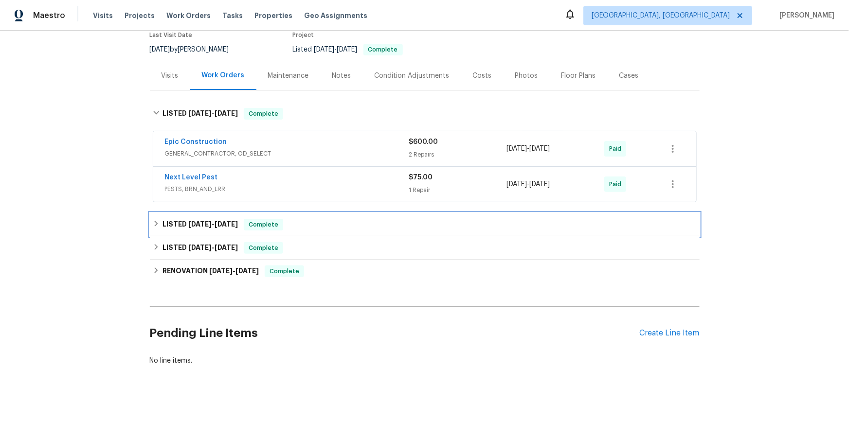
drag, startPoint x: 164, startPoint y: 215, endPoint x: 169, endPoint y: 223, distance: 10.1
click at [163, 217] on div "LISTED 8/25/25 - 8/26/25 Complete" at bounding box center [425, 224] width 550 height 23
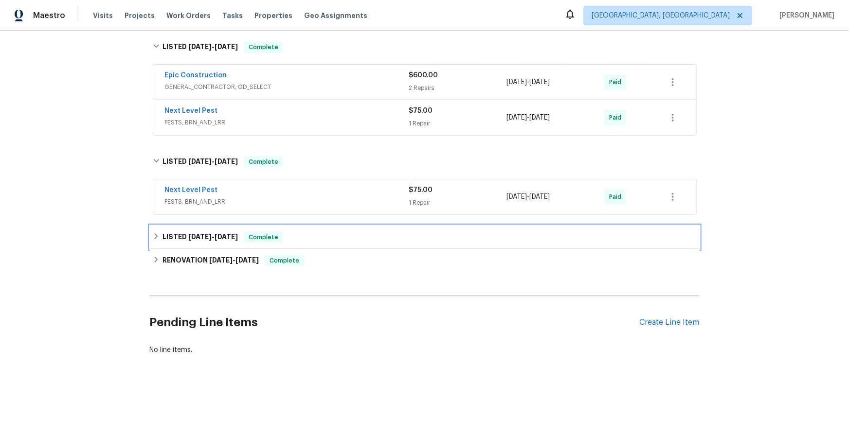
drag, startPoint x: 171, startPoint y: 233, endPoint x: 170, endPoint y: 239, distance: 6.5
click at [170, 233] on h6 "LISTED 7/24/25 - 7/28/25" at bounding box center [200, 238] width 75 height 12
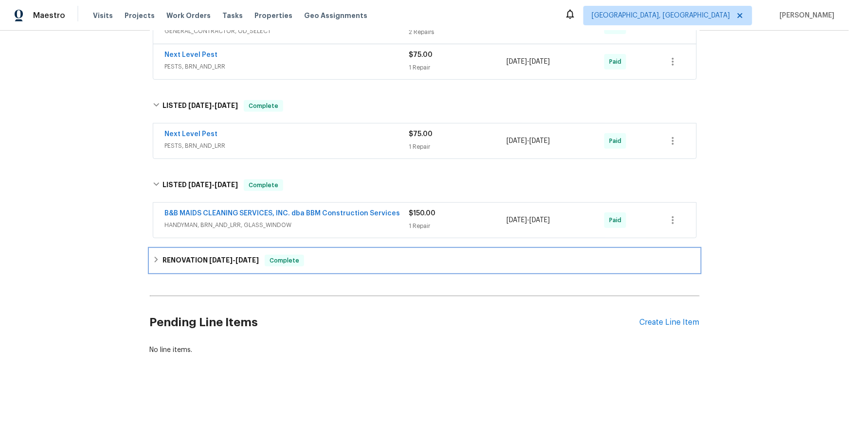
click at [163, 258] on h6 "RENOVATION 6/23/25 - 7/3/25" at bounding box center [211, 261] width 96 height 12
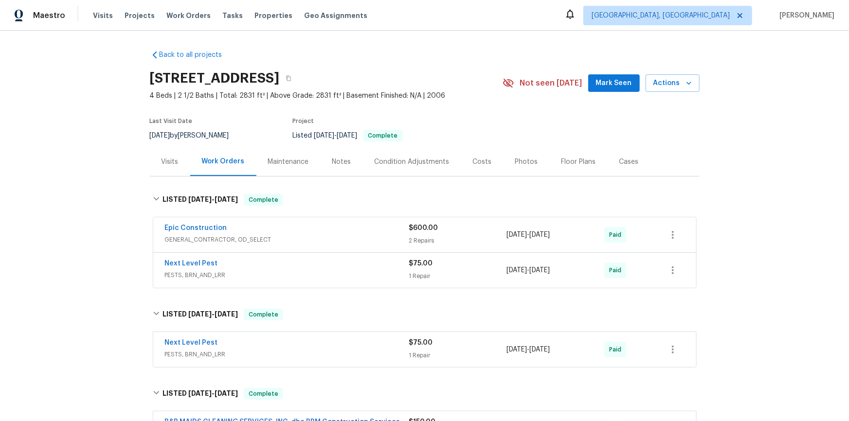
click at [92, 147] on div "Back to all projects 100 Horizon Cir, Azle, TX 76020 4 Beds | 2 1/2 Baths | Tot…" at bounding box center [424, 226] width 849 height 391
click at [105, 182] on div "Back to all projects 100 Horizon Cir, Azle, TX 76020 4 Beds | 2 1/2 Baths | Tot…" at bounding box center [424, 226] width 849 height 391
click at [62, 172] on div "Back to all projects 100 Horizon Cir, Azle, TX 76020 4 Beds | 2 1/2 Baths | Tot…" at bounding box center [424, 226] width 849 height 391
click at [81, 228] on div "Back to all projects 100 Horizon Cir, Azle, TX 76020 4 Beds | 2 1/2 Baths | Tot…" at bounding box center [424, 226] width 849 height 391
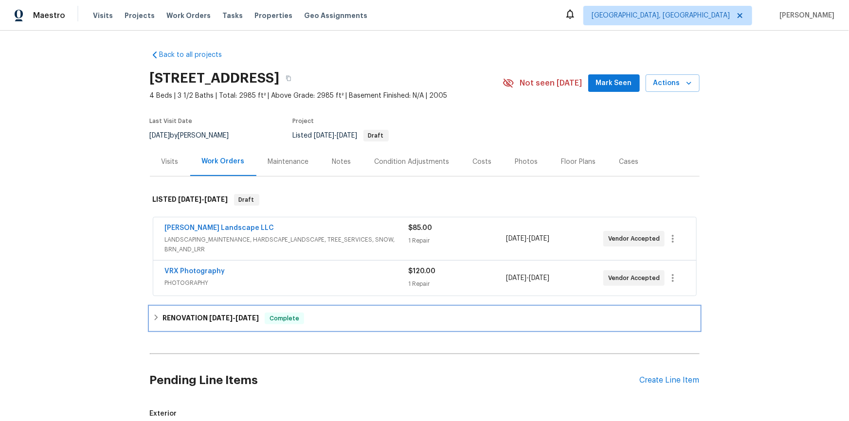
click at [172, 314] on h6 "RENOVATION [DATE] - [DATE]" at bounding box center [211, 319] width 96 height 12
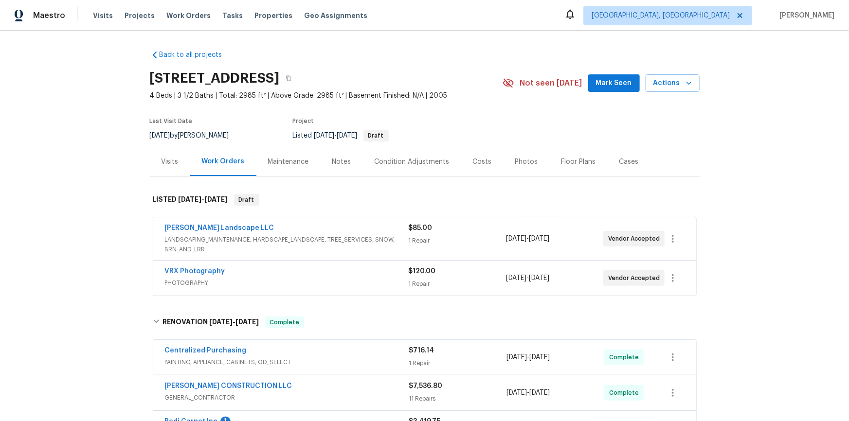
click at [116, 117] on div "Back to all projects [STREET_ADDRESS] 4 Beds | 3 1/2 Baths | Total: 2985 ft² | …" at bounding box center [424, 226] width 849 height 391
click at [103, 191] on div "Back to all projects [STREET_ADDRESS] 4 Beds | 3 1/2 Baths | Total: 2985 ft² | …" at bounding box center [424, 226] width 849 height 391
click at [66, 247] on div "Back to all projects [STREET_ADDRESS] 4 Beds | 3 1/2 Baths | Total: 2985 ft² | …" at bounding box center [424, 226] width 849 height 391
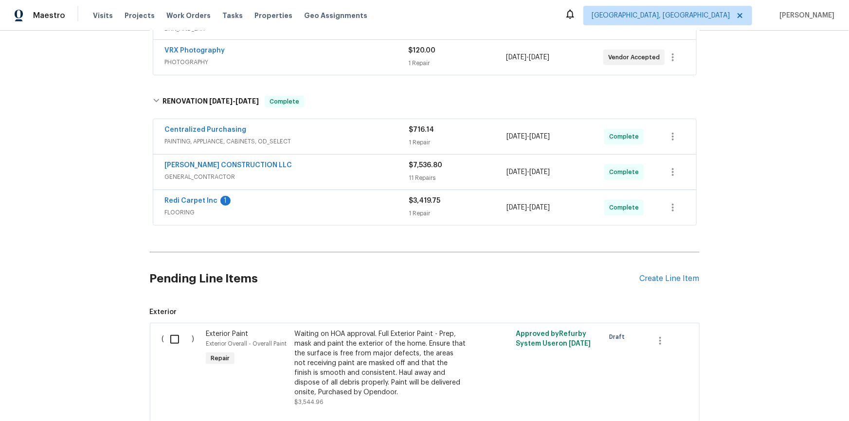
scroll to position [44, 0]
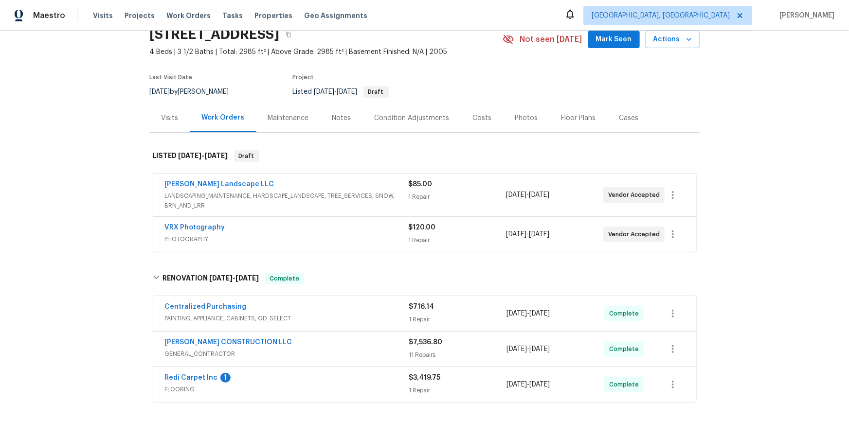
click at [115, 178] on div "Back to all projects [STREET_ADDRESS] 4 Beds | 3 1/2 Baths | Total: 2985 ft² | …" at bounding box center [424, 226] width 849 height 391
click at [116, 179] on div "Back to all projects 12997 Wyandot Way, Denver, CO 80234 4 Beds | 3 1/2 Baths |…" at bounding box center [424, 226] width 849 height 391
click at [83, 196] on div "Back to all projects 12997 Wyandot Way, Denver, CO 80234 4 Beds | 3 1/2 Baths |…" at bounding box center [424, 226] width 849 height 391
click at [96, 194] on div "Back to all projects 12997 Wyandot Way, Denver, CO 80234 4 Beds | 3 1/2 Baths |…" at bounding box center [424, 226] width 849 height 391
click at [92, 194] on div "Back to all projects 12997 Wyandot Way, Denver, CO 80234 4 Beds | 3 1/2 Baths |…" at bounding box center [424, 226] width 849 height 391
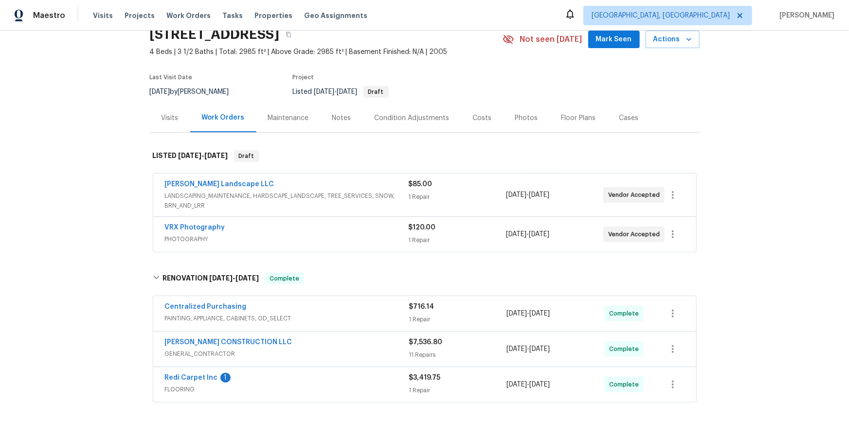
click at [63, 187] on div "Back to all projects 12997 Wyandot Way, Denver, CO 80234 4 Beds | 3 1/2 Baths |…" at bounding box center [424, 226] width 849 height 391
click at [102, 232] on div "Back to all projects 12997 Wyandot Way, Denver, CO 80234 4 Beds | 3 1/2 Baths |…" at bounding box center [424, 226] width 849 height 391
click at [89, 172] on div "Back to all projects 12997 Wyandot Way, Denver, CO 80234 4 Beds | 3 1/2 Baths |…" at bounding box center [424, 226] width 849 height 391
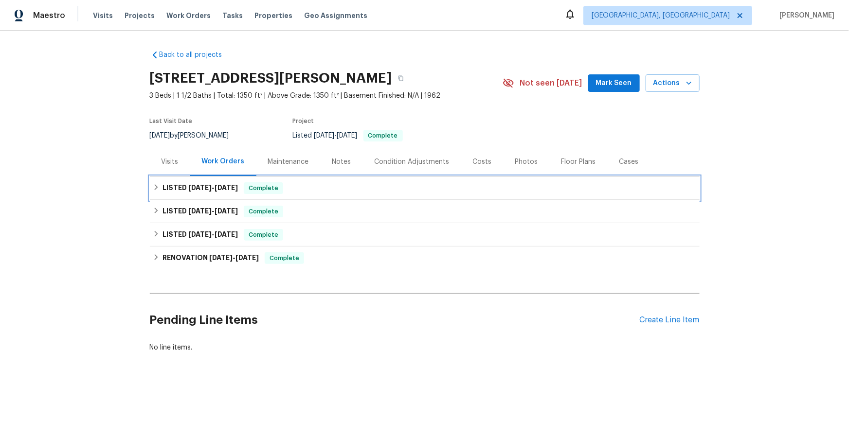
click at [165, 190] on h6 "LISTED 10/1/25 - 10/1/25" at bounding box center [200, 188] width 75 height 12
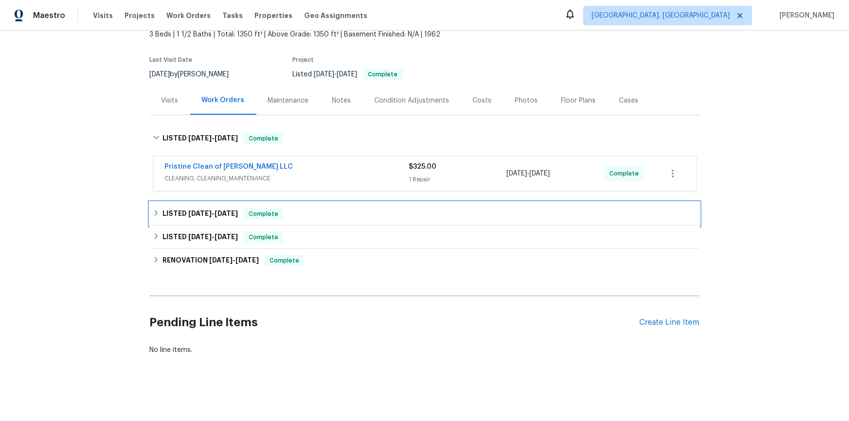
click at [158, 211] on div "LISTED 9/3/25 - 9/5/25 Complete" at bounding box center [425, 214] width 544 height 12
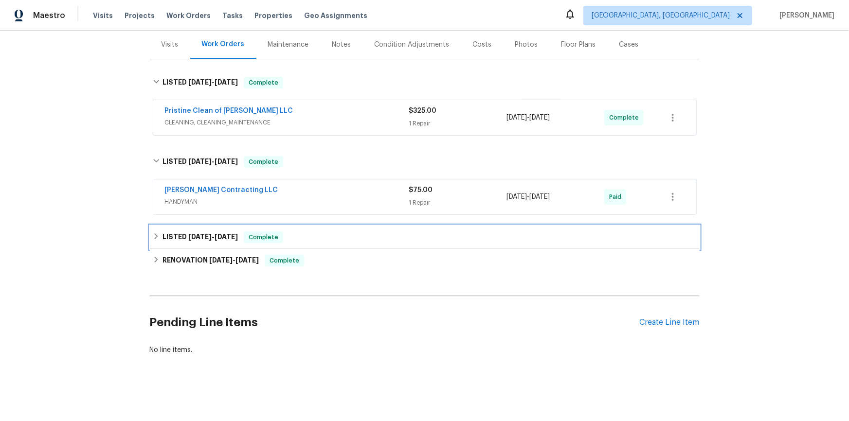
click at [155, 233] on icon at bounding box center [156, 236] width 7 height 7
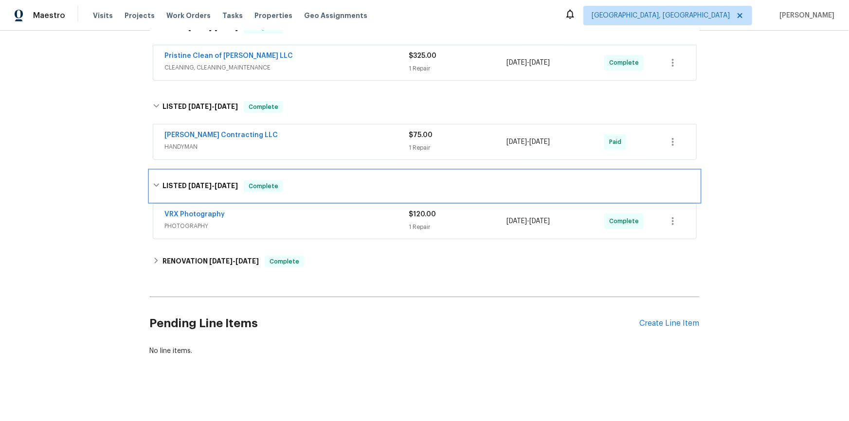
scroll to position [178, 0]
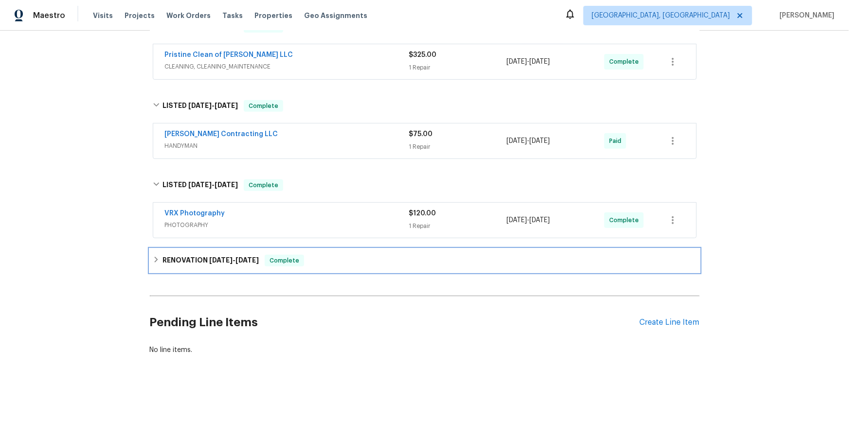
click at [158, 249] on div "RENOVATION 7/23/25 - 7/30/25 Complete" at bounding box center [425, 260] width 550 height 23
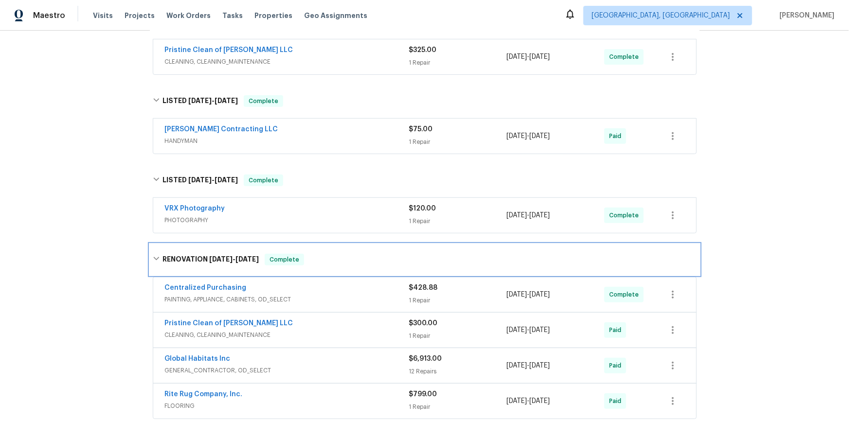
scroll to position [0, 0]
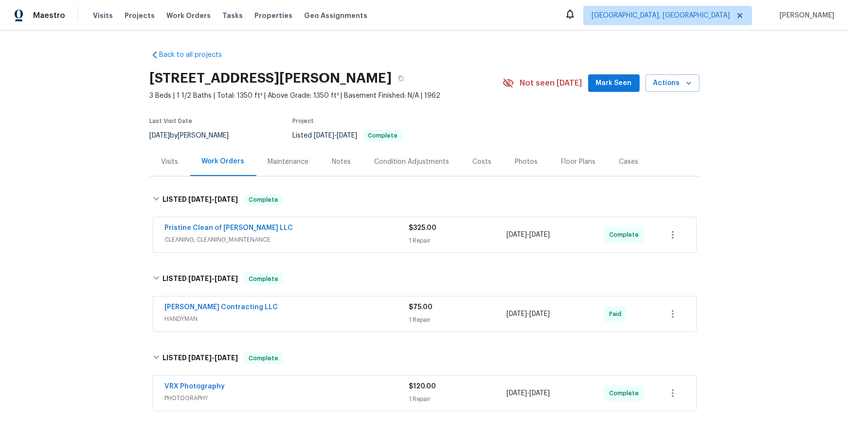
click at [102, 148] on div "Back to all projects 26018 Whipple St, Novi, MI 48375 3 Beds | 1 1/2 Baths | To…" at bounding box center [424, 226] width 849 height 391
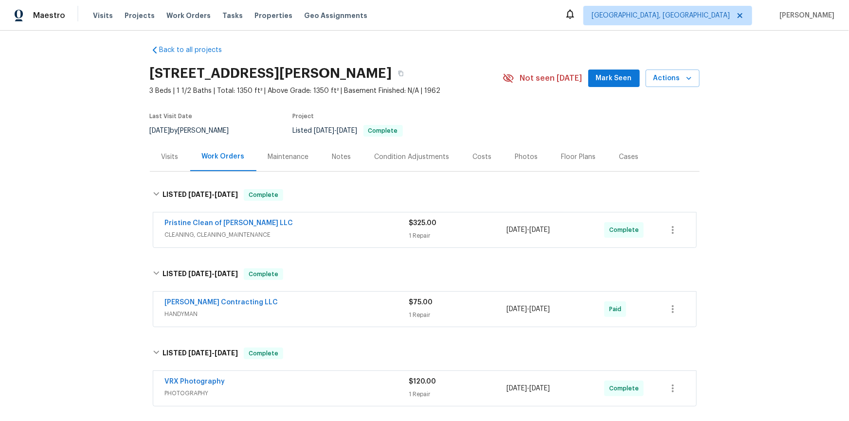
scroll to position [278, 0]
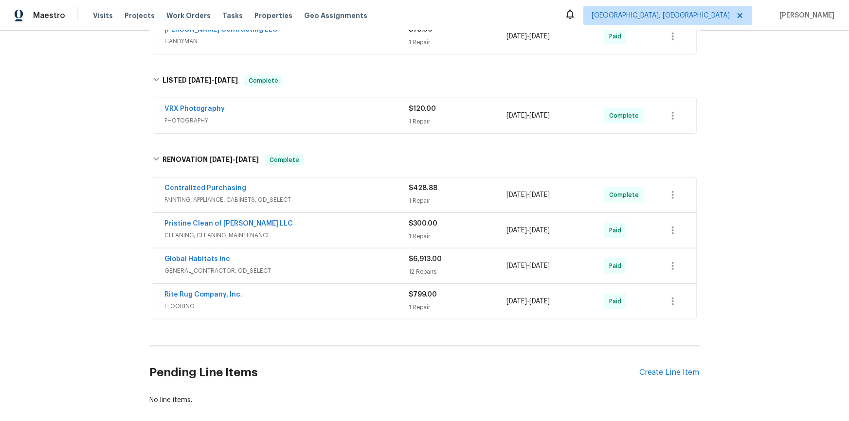
click at [84, 201] on div "Back to all projects 26018 Whipple St, Novi, MI 48375 3 Beds | 1 1/2 Baths | To…" at bounding box center [424, 226] width 849 height 391
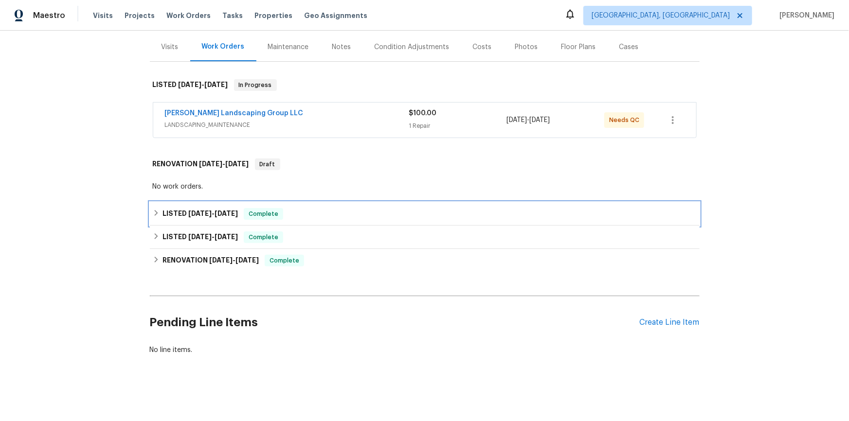
drag, startPoint x: 163, startPoint y: 207, endPoint x: 183, endPoint y: 236, distance: 35.2
click at [164, 208] on h6 "LISTED [DATE] - [DATE]" at bounding box center [200, 214] width 75 height 12
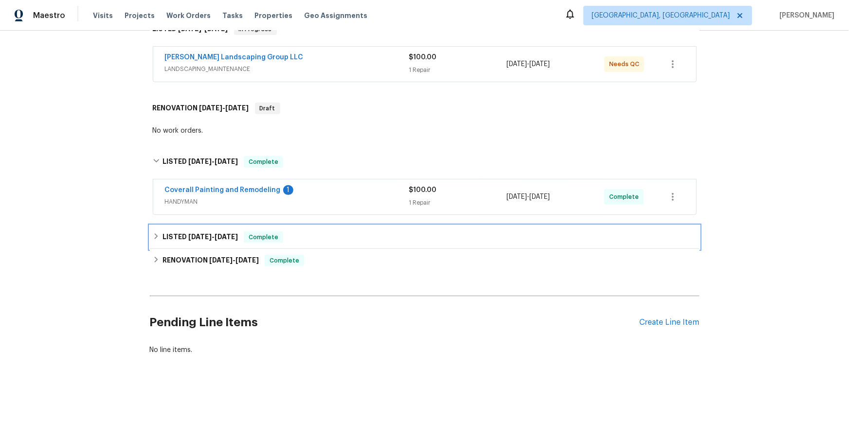
click at [173, 228] on div "LISTED [DATE] - [DATE] Complete" at bounding box center [425, 237] width 550 height 23
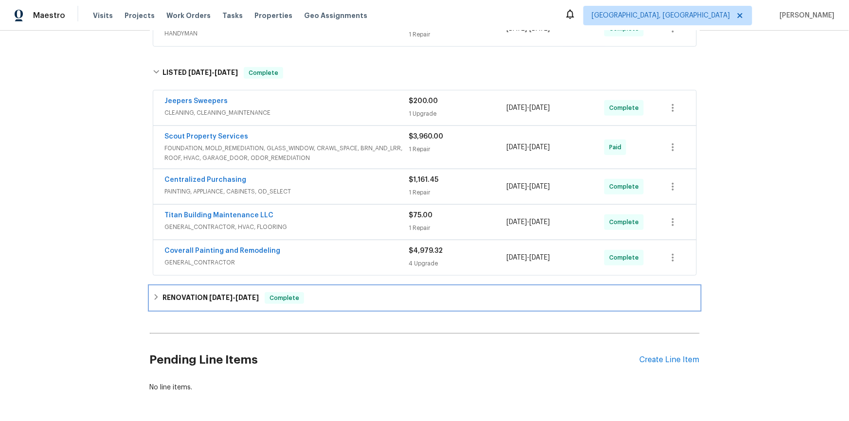
click at [164, 295] on h6 "RENOVATION [DATE] - [DATE]" at bounding box center [211, 298] width 96 height 12
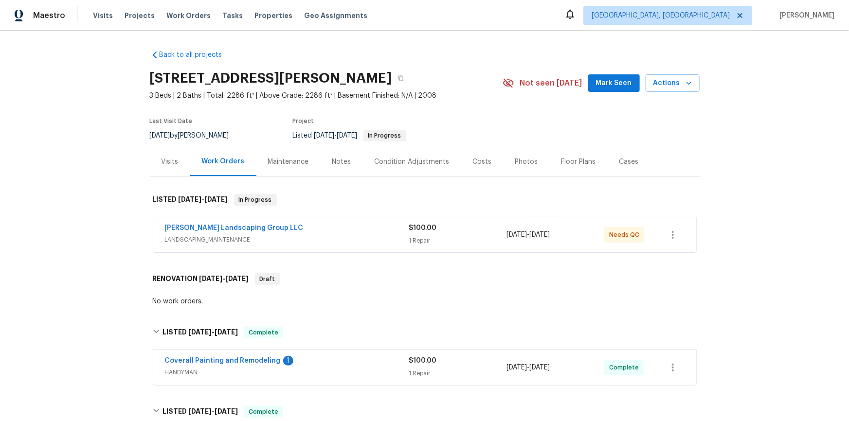
click at [105, 180] on div "Back to all projects 3624 Prestwicke Pl, Adams, TN 37010 3 Beds | 2 Baths | Tot…" at bounding box center [424, 226] width 849 height 391
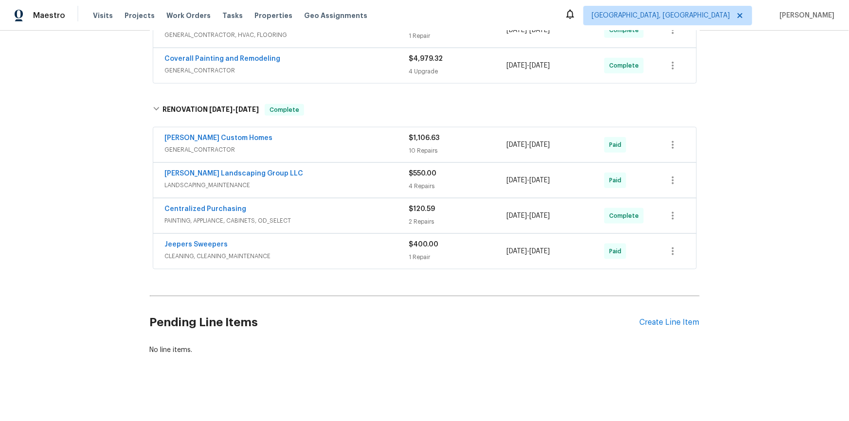
scroll to position [228, 0]
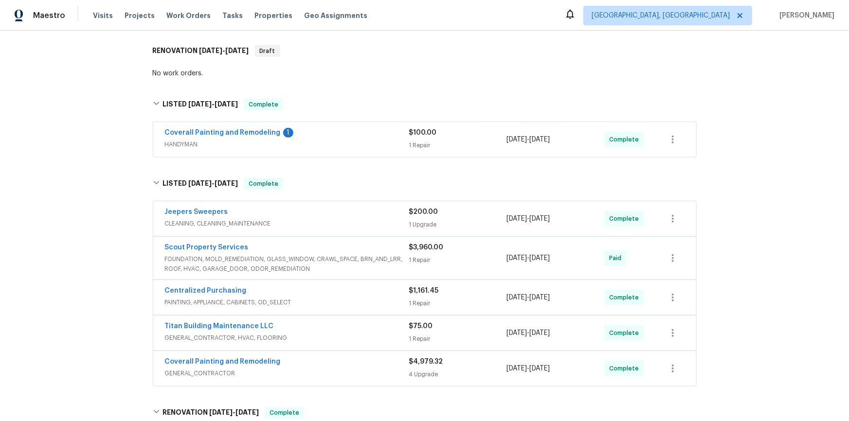
click at [111, 185] on div "Back to all projects 3624 Prestwicke Pl, Adams, TN 37010 3 Beds | 2 Baths | Tot…" at bounding box center [424, 226] width 849 height 391
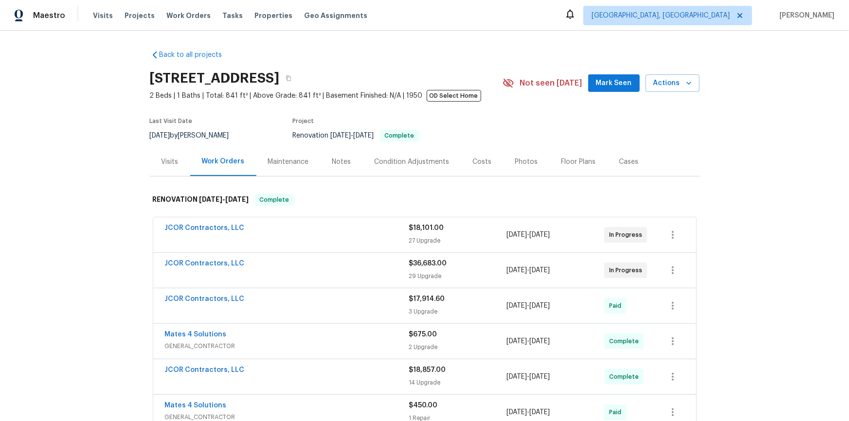
click at [110, 173] on div "Back to all projects 2421 NW 152nd St, Opa Locka, FL 33054 2 Beds | 1 Baths | T…" at bounding box center [424, 226] width 849 height 391
click at [97, 164] on div "Back to all projects 2421 NW 152nd St, Opa Locka, FL 33054 2 Beds | 1 Baths | T…" at bounding box center [424, 226] width 849 height 391
click at [89, 136] on div "Back to all projects 2421 NW 152nd St, Opa Locka, FL 33054 2 Beds | 1 Baths | T…" at bounding box center [424, 226] width 849 height 391
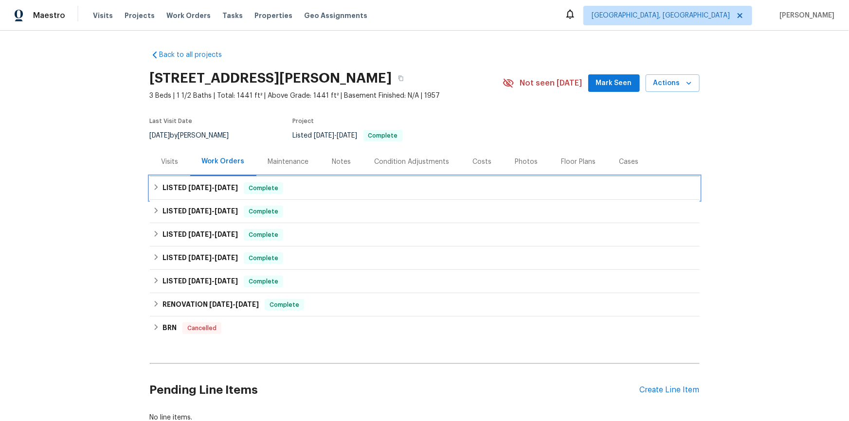
click at [163, 185] on h6 "LISTED [DATE] - [DATE]" at bounding box center [200, 188] width 75 height 12
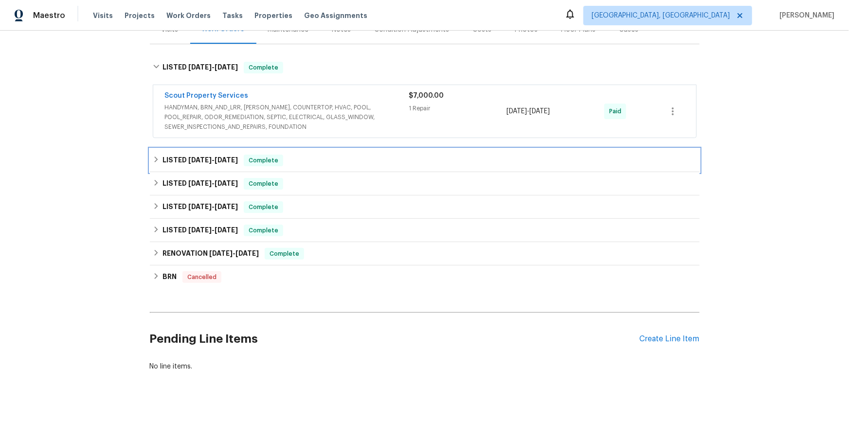
click at [156, 169] on div "LISTED [DATE] - [DATE] Complete" at bounding box center [425, 160] width 550 height 23
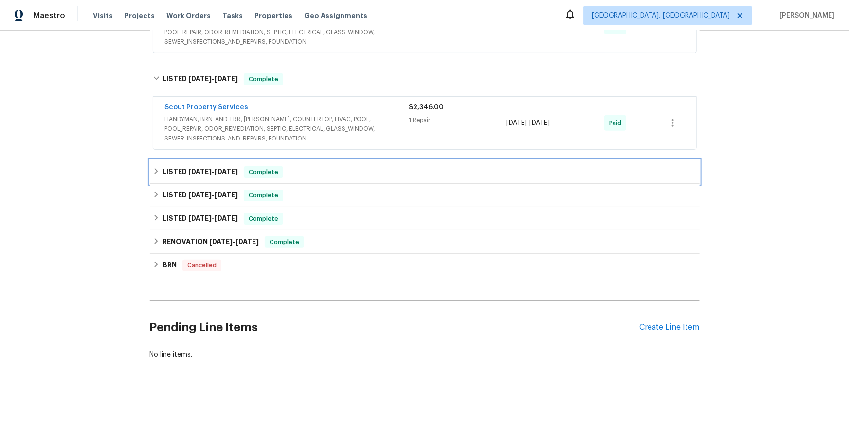
drag, startPoint x: 163, startPoint y: 170, endPoint x: 168, endPoint y: 183, distance: 14.2
click at [163, 170] on h6 "LISTED [DATE] - [DATE]" at bounding box center [200, 172] width 75 height 12
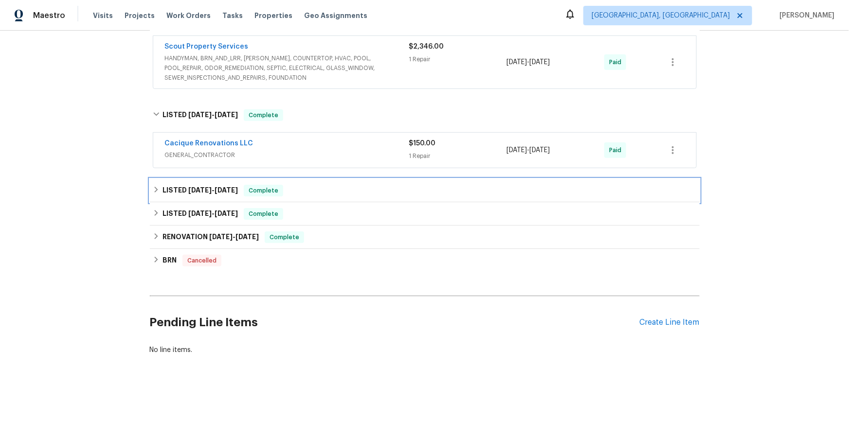
click at [163, 185] on h6 "LISTED [DATE] - [DATE]" at bounding box center [200, 191] width 75 height 12
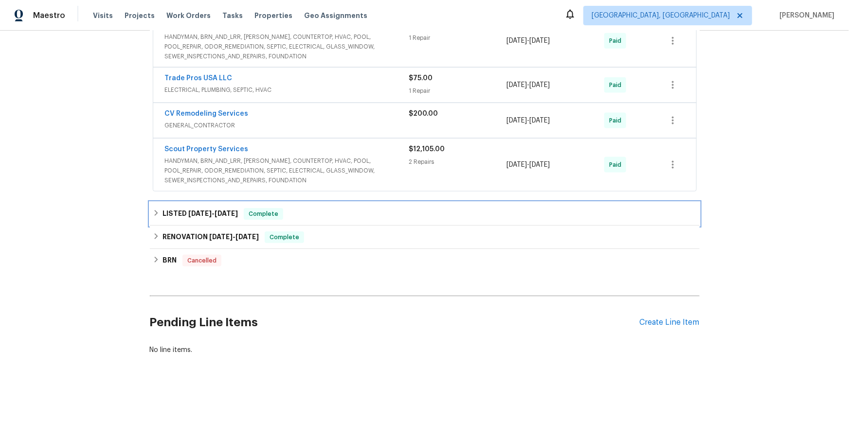
click at [179, 208] on h6 "LISTED [DATE] - [DATE]" at bounding box center [200, 214] width 75 height 12
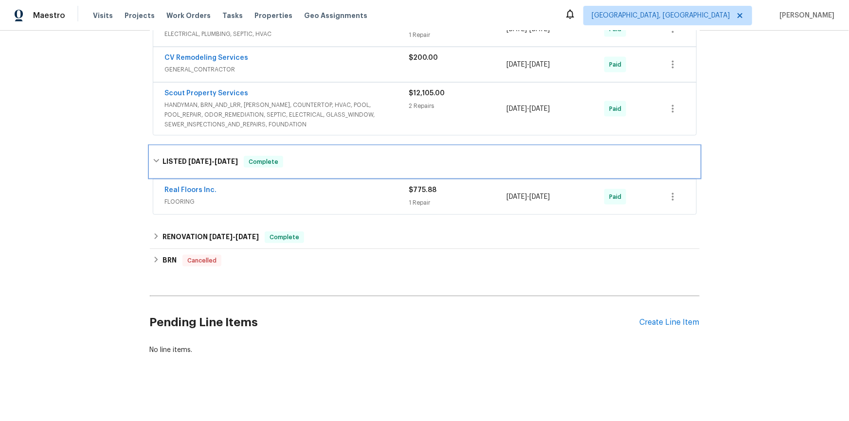
scroll to position [714, 0]
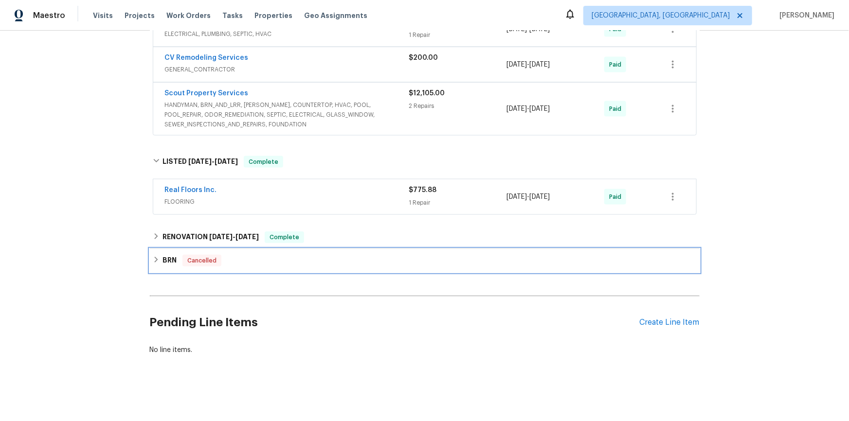
click at [162, 249] on div "BRN Cancelled No work orders." at bounding box center [425, 260] width 550 height 23
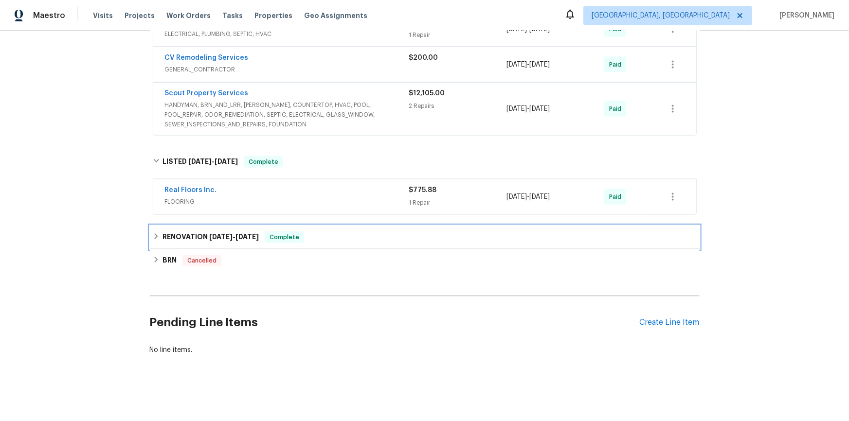
click at [163, 232] on h6 "RENOVATION [DATE] - [DATE]" at bounding box center [211, 238] width 96 height 12
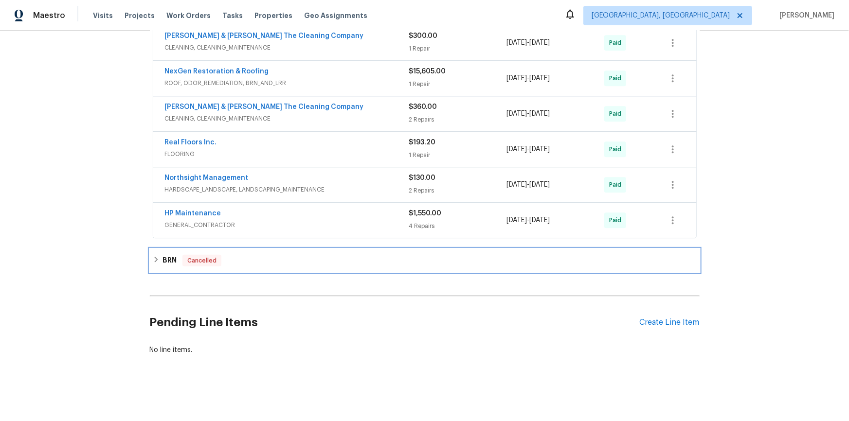
click at [163, 255] on h6 "BRN" at bounding box center [170, 261] width 14 height 12
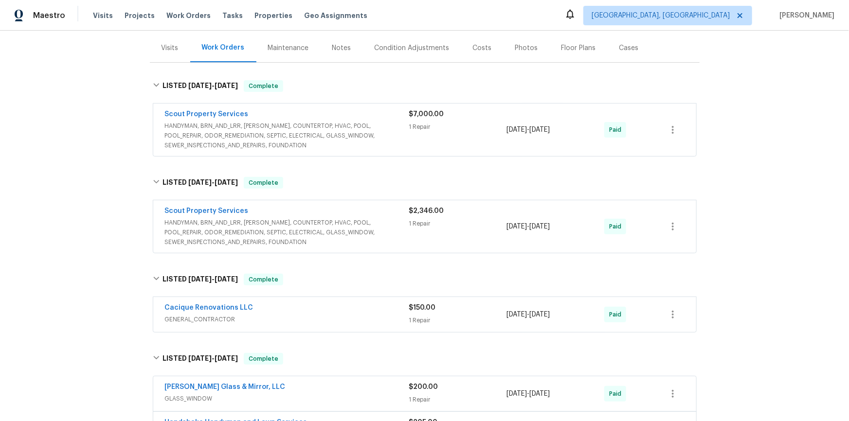
scroll to position [0, 0]
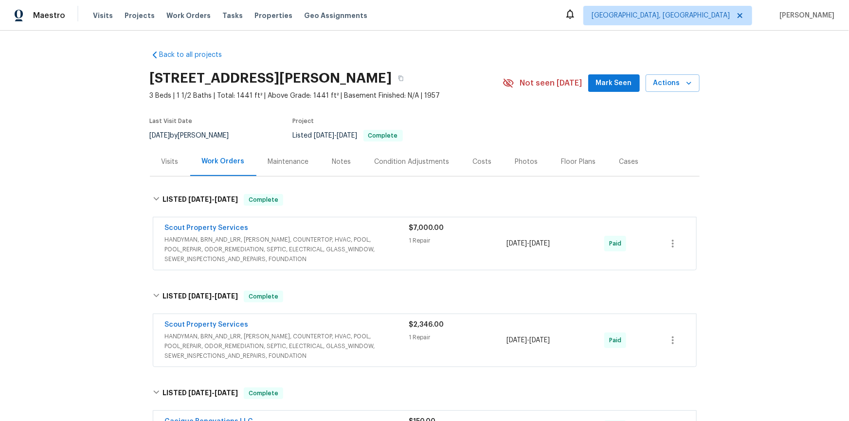
click at [97, 153] on div "Back to all projects [STREET_ADDRESS][PERSON_NAME] 3 Beds | 1 1/2 Baths | Total…" at bounding box center [424, 226] width 849 height 391
click at [90, 149] on div "Back to all projects [STREET_ADDRESS][PERSON_NAME] 3 Beds | 1 1/2 Baths | Total…" at bounding box center [424, 226] width 849 height 391
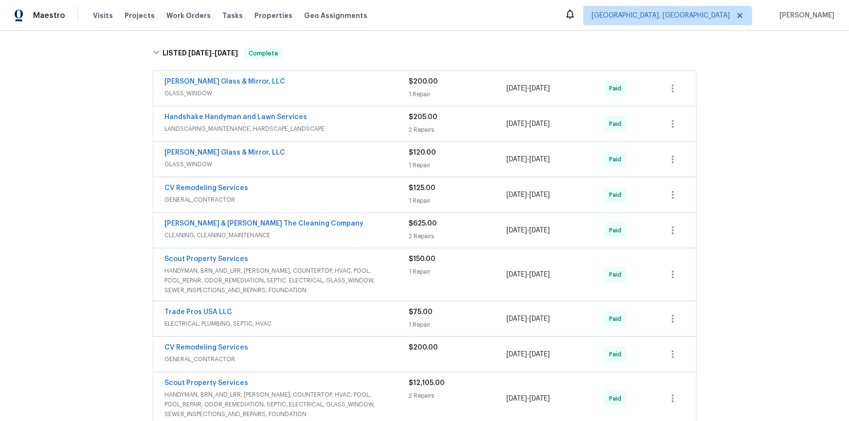
scroll to position [1144, 0]
